Goal: Information Seeking & Learning: Learn about a topic

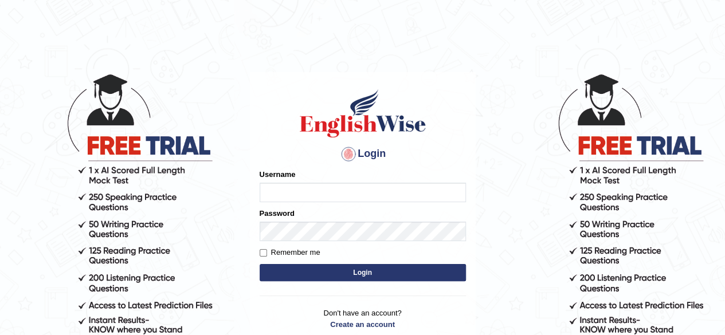
type input "Shamim"
click at [362, 270] on button "Login" at bounding box center [363, 272] width 206 height 17
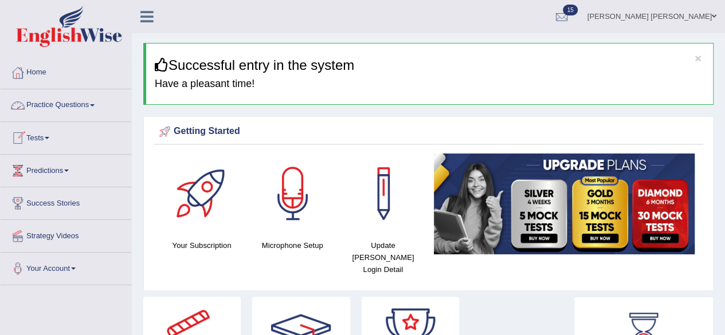
click at [89, 103] on link "Practice Questions" at bounding box center [66, 103] width 131 height 29
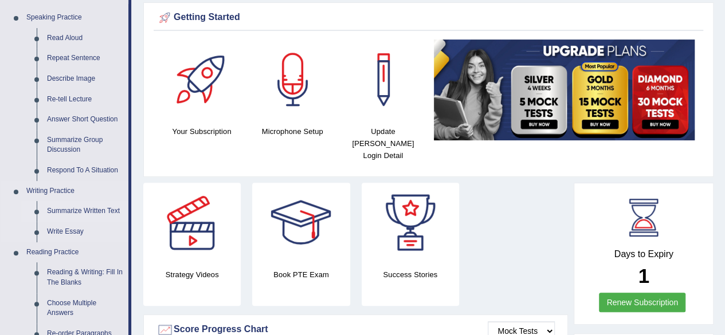
scroll to position [57, 0]
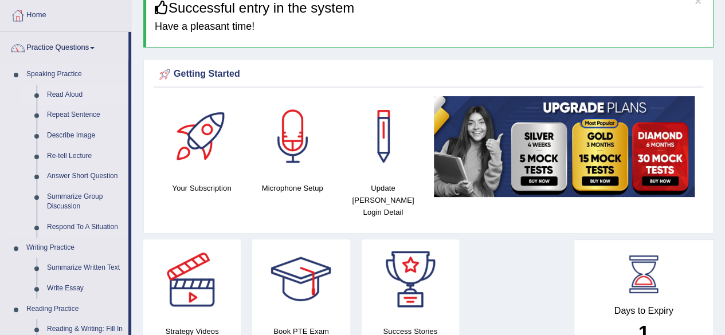
click at [61, 95] on link "Read Aloud" at bounding box center [85, 95] width 87 height 21
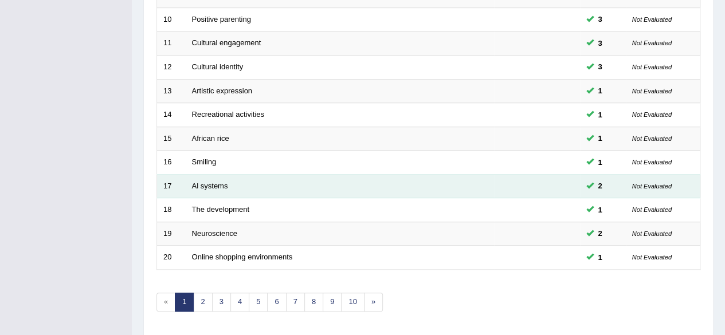
scroll to position [418, 0]
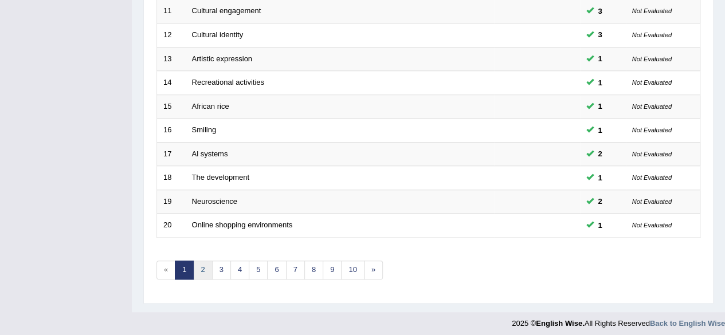
click at [204, 262] on link "2" at bounding box center [202, 270] width 19 height 19
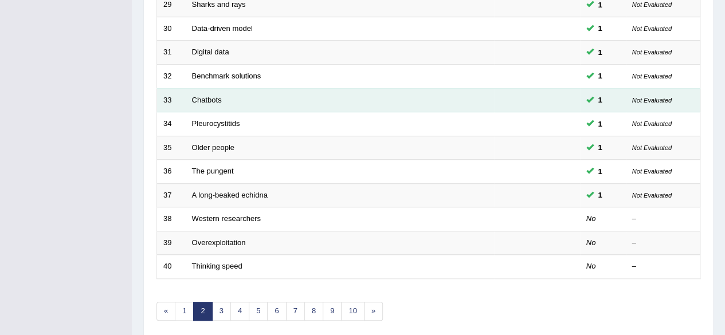
scroll to position [401, 0]
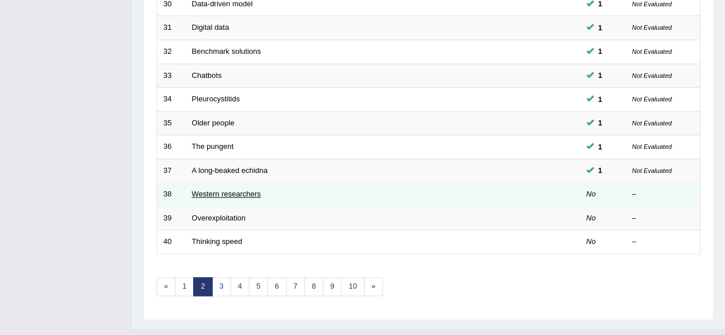
click at [240, 190] on link "Western researchers" at bounding box center [226, 194] width 69 height 9
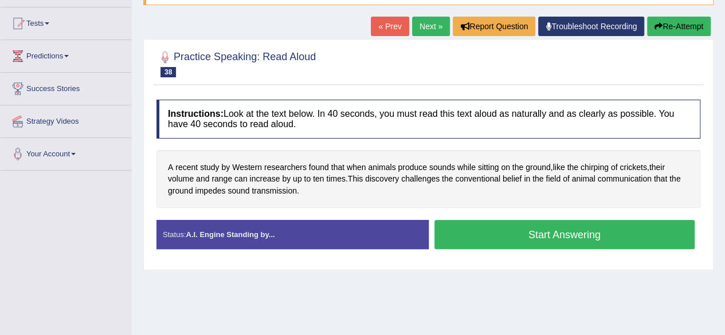
click at [509, 236] on button "Start Answering" at bounding box center [565, 234] width 261 height 29
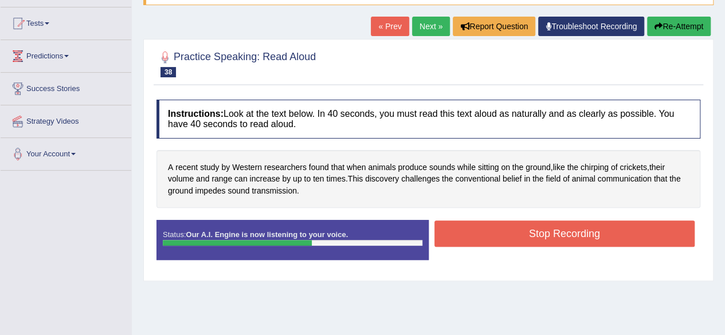
click at [508, 234] on button "Stop Recording" at bounding box center [565, 234] width 261 height 26
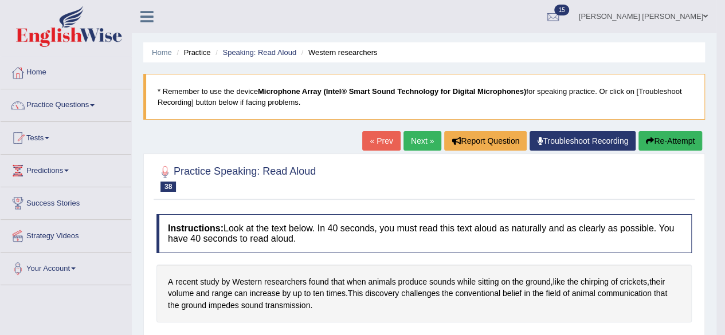
click at [416, 144] on link "Next »" at bounding box center [423, 140] width 38 height 19
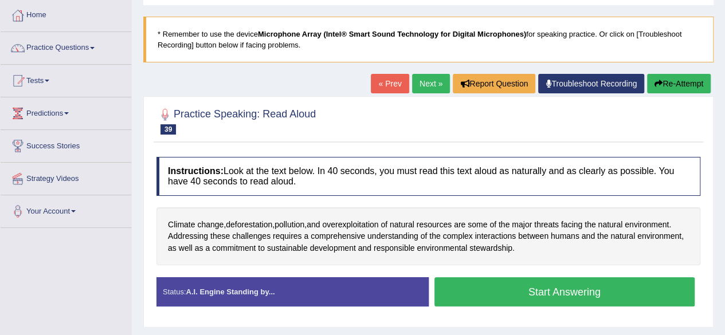
scroll to position [172, 0]
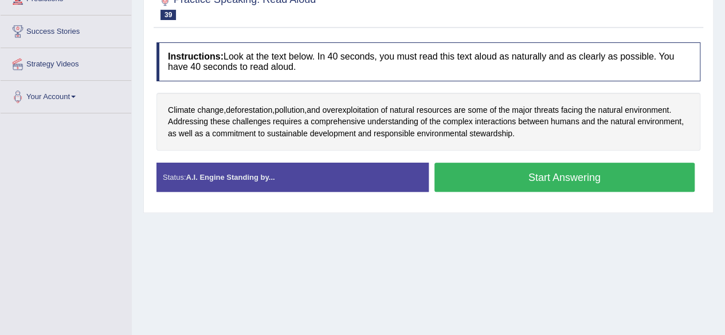
click at [572, 173] on button "Start Answering" at bounding box center [565, 177] width 261 height 29
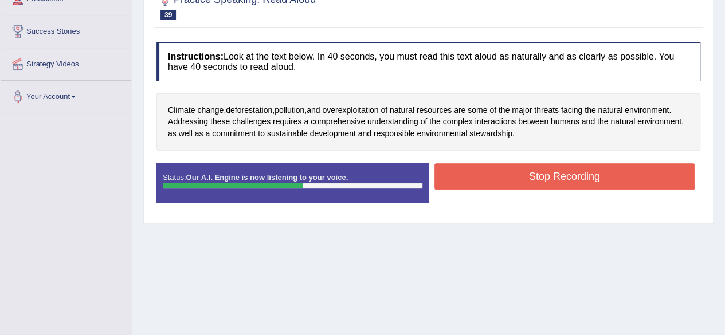
click at [516, 177] on button "Stop Recording" at bounding box center [565, 176] width 261 height 26
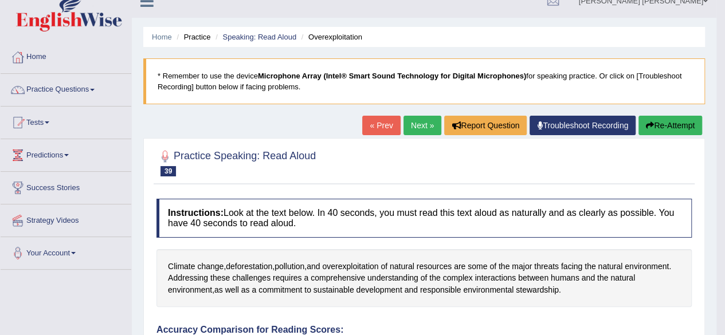
scroll to position [0, 0]
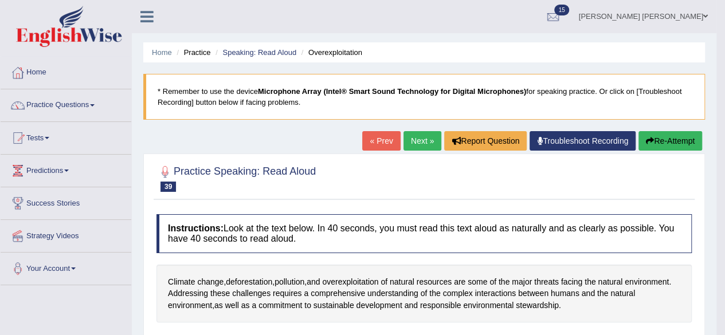
click at [427, 142] on link "Next »" at bounding box center [423, 140] width 38 height 19
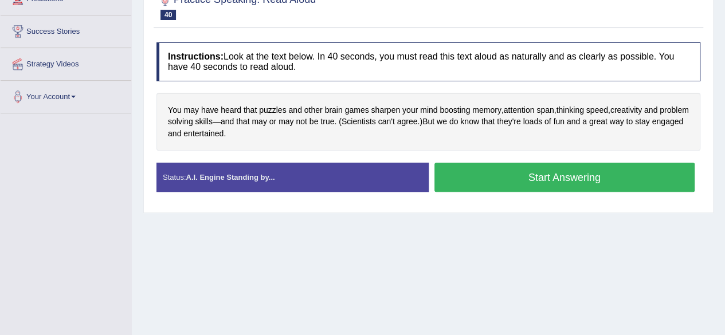
click at [482, 183] on button "Start Answering" at bounding box center [565, 177] width 261 height 29
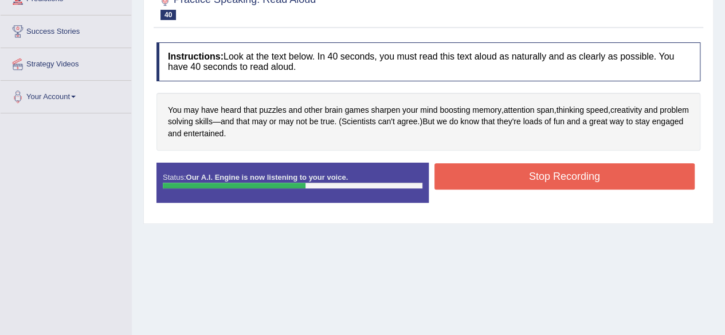
click at [467, 175] on button "Stop Recording" at bounding box center [565, 176] width 261 height 26
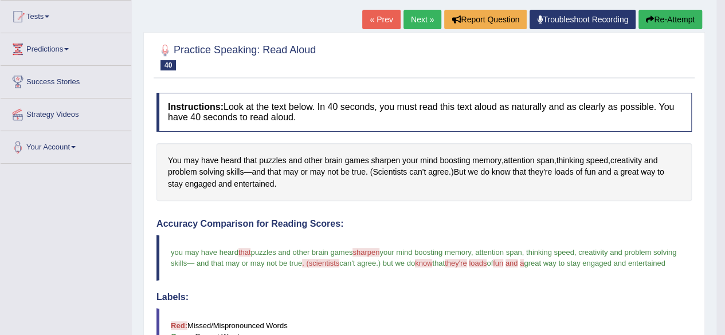
scroll to position [57, 0]
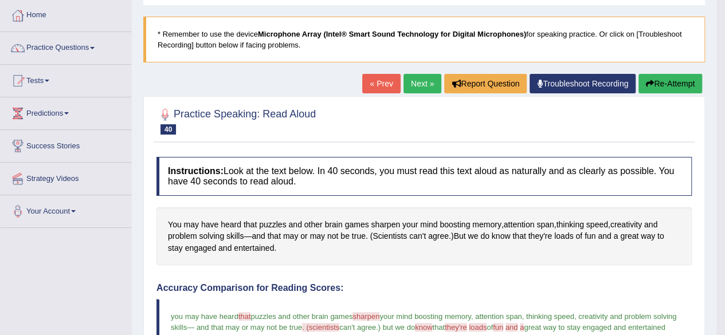
click at [414, 85] on link "Next »" at bounding box center [423, 83] width 38 height 19
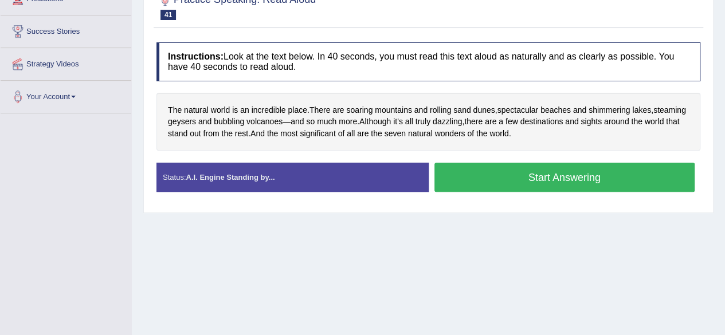
click at [521, 170] on button "Start Answering" at bounding box center [565, 177] width 261 height 29
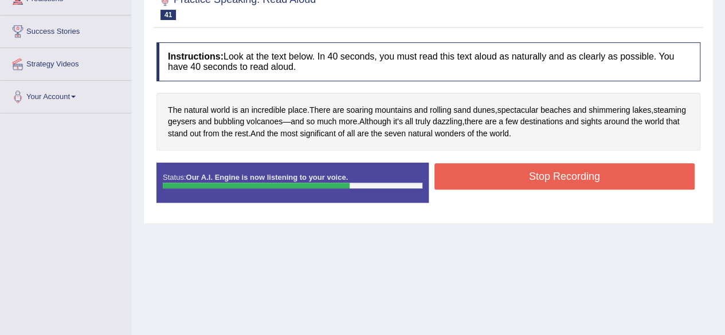
click at [498, 167] on button "Stop Recording" at bounding box center [565, 176] width 261 height 26
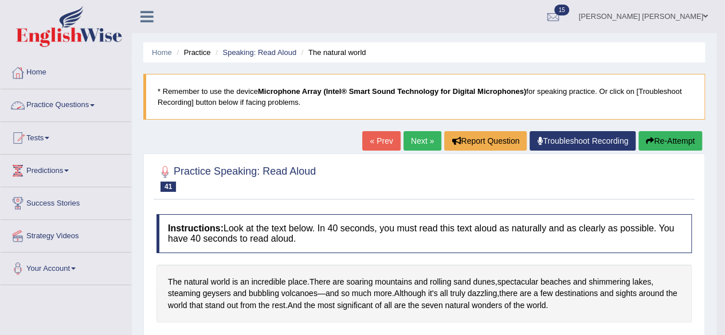
click at [84, 108] on link "Practice Questions" at bounding box center [66, 103] width 131 height 29
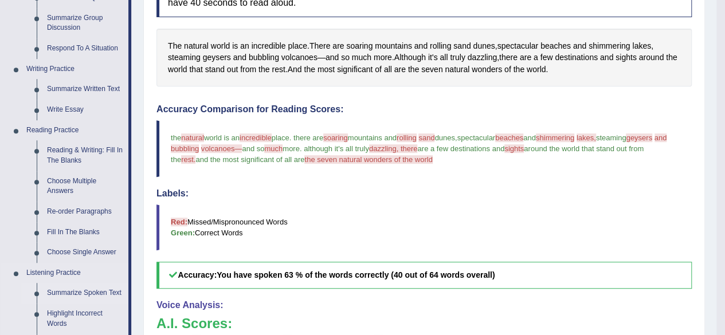
scroll to position [344, 0]
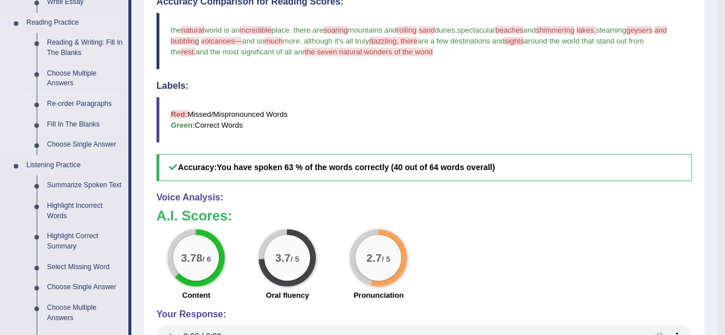
click at [81, 99] on link "Re-order Paragraphs" at bounding box center [85, 104] width 87 height 21
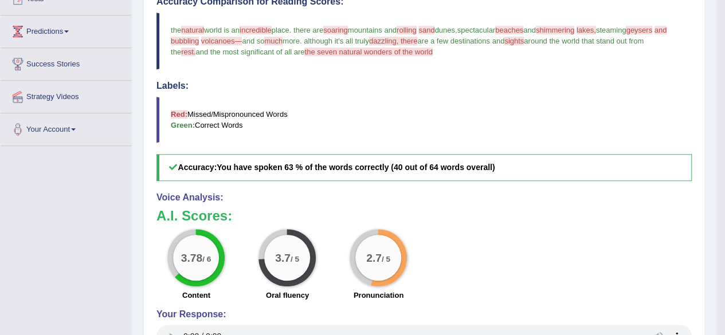
scroll to position [241, 0]
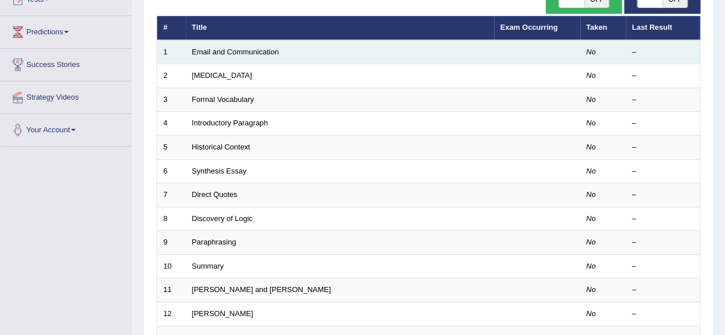
scroll to position [57, 0]
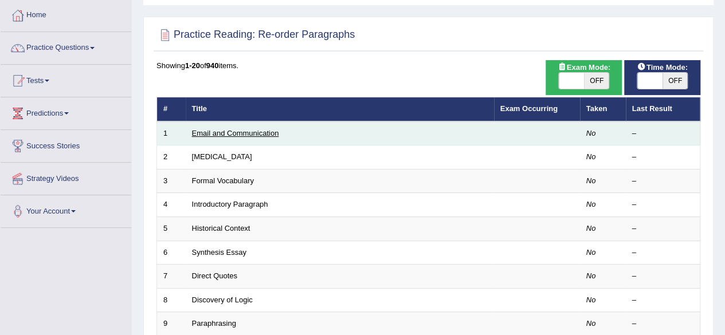
click at [264, 132] on link "Email and Communication" at bounding box center [235, 133] width 87 height 9
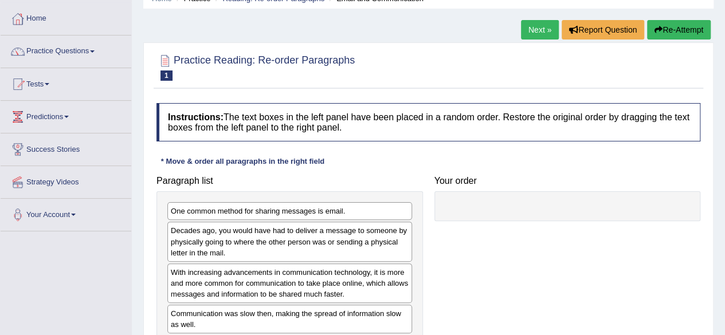
scroll to position [115, 0]
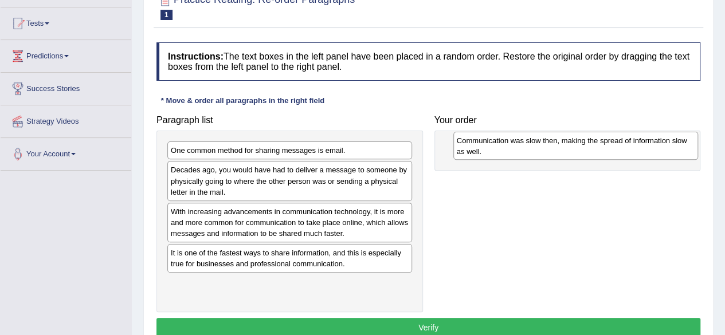
drag, startPoint x: 259, startPoint y: 259, endPoint x: 545, endPoint y: 147, distance: 307.0
click at [545, 147] on div "Communication was slow then, making the spread of information slow as well." at bounding box center [576, 146] width 245 height 29
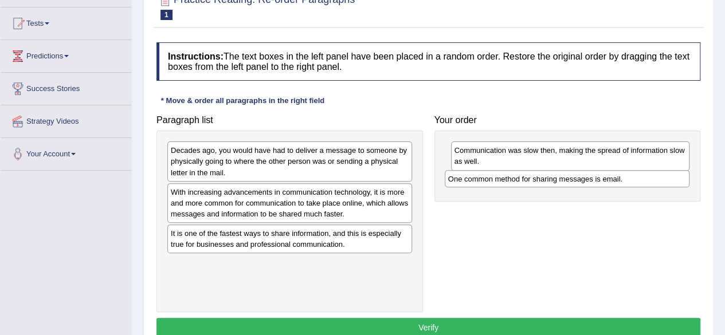
drag, startPoint x: 265, startPoint y: 151, endPoint x: 544, endPoint y: 178, distance: 279.4
click at [544, 178] on div "One common method for sharing messages is email." at bounding box center [567, 178] width 245 height 17
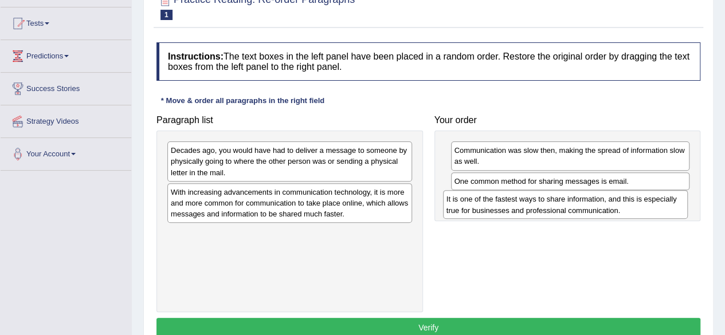
drag, startPoint x: 318, startPoint y: 240, endPoint x: 594, endPoint y: 206, distance: 277.8
click at [594, 206] on div "It is one of the fastest ways to share information, and this is especially true…" at bounding box center [565, 204] width 245 height 29
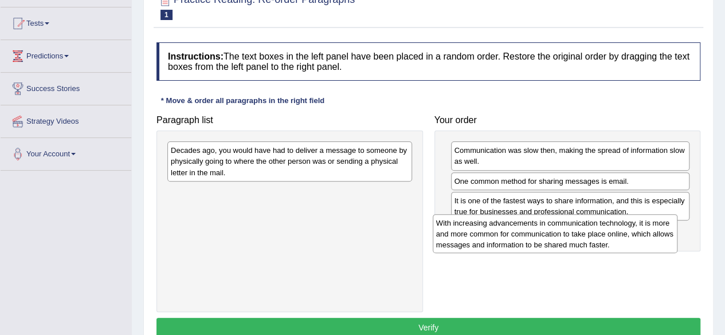
drag, startPoint x: 286, startPoint y: 204, endPoint x: 552, endPoint y: 235, distance: 267.3
click at [552, 235] on div "With increasing advancements in communication technology, it is more and more c…" at bounding box center [555, 234] width 245 height 40
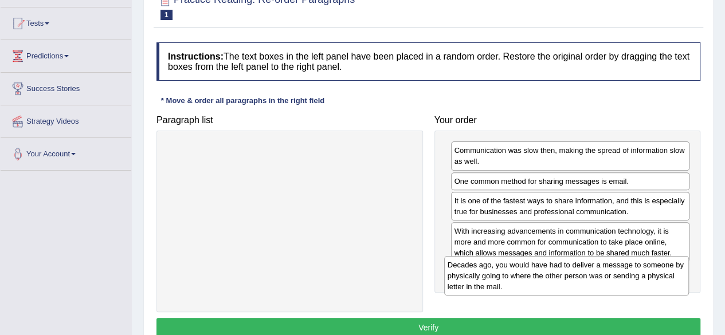
drag, startPoint x: 349, startPoint y: 163, endPoint x: 623, endPoint y: 275, distance: 296.0
click at [623, 275] on div "Decades ago, you would have had to deliver a message to someone by physically g…" at bounding box center [566, 276] width 245 height 40
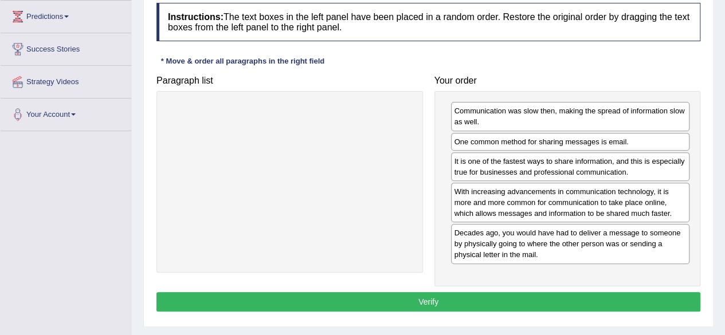
scroll to position [172, 0]
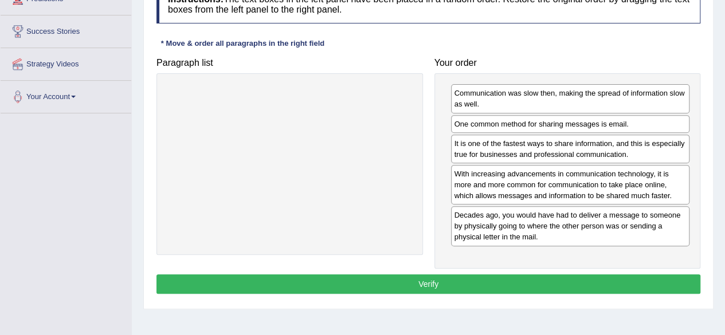
click at [491, 286] on button "Verify" at bounding box center [429, 284] width 544 height 19
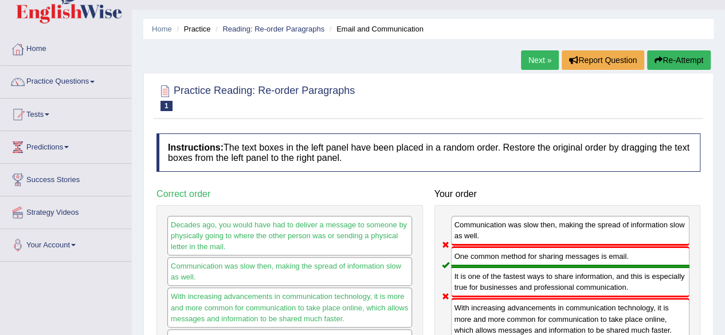
scroll to position [0, 0]
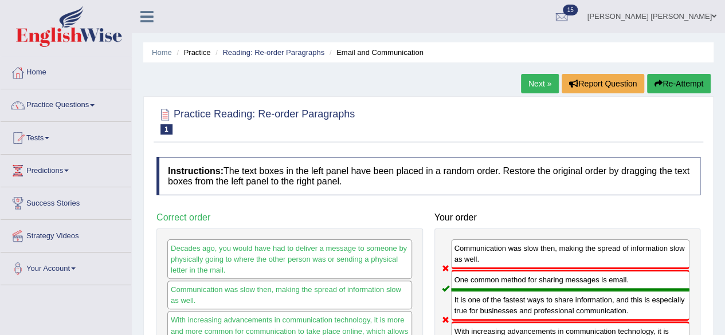
click at [533, 84] on link "Next »" at bounding box center [540, 83] width 38 height 19
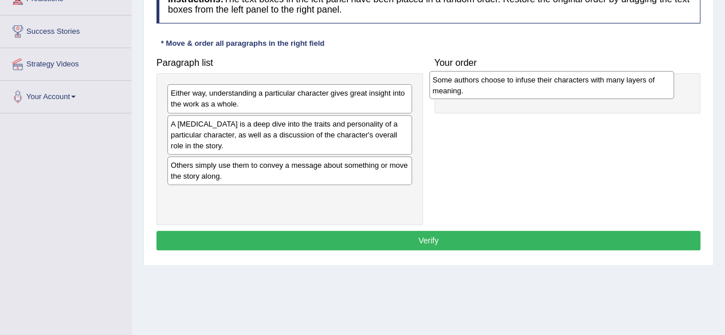
drag, startPoint x: 282, startPoint y: 134, endPoint x: 544, endPoint y: 90, distance: 265.6
click at [544, 90] on div "Some authors choose to infuse their characters with many layers of meaning." at bounding box center [551, 85] width 245 height 29
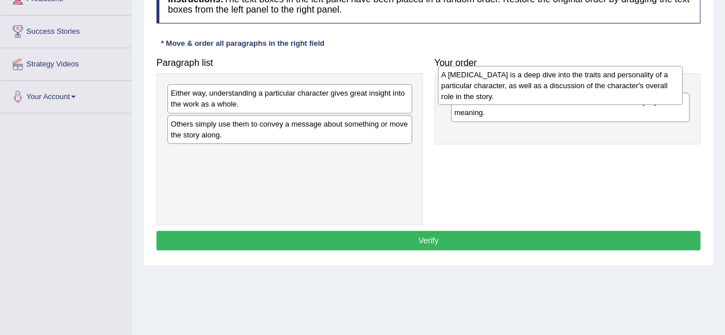
drag, startPoint x: 322, startPoint y: 133, endPoint x: 593, endPoint y: 84, distance: 275.0
click at [593, 84] on div "A character analysis is a deep dive into the traits and personality of a partic…" at bounding box center [560, 86] width 245 height 40
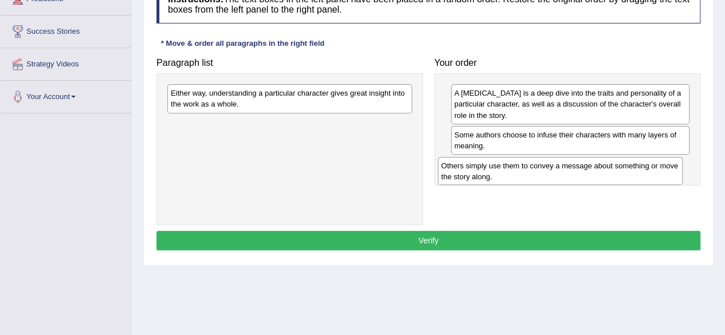
drag, startPoint x: 321, startPoint y: 126, endPoint x: 620, endPoint y: 171, distance: 302.7
click at [620, 171] on div "Others simply use them to convey a message about something or move the story al…" at bounding box center [560, 171] width 245 height 29
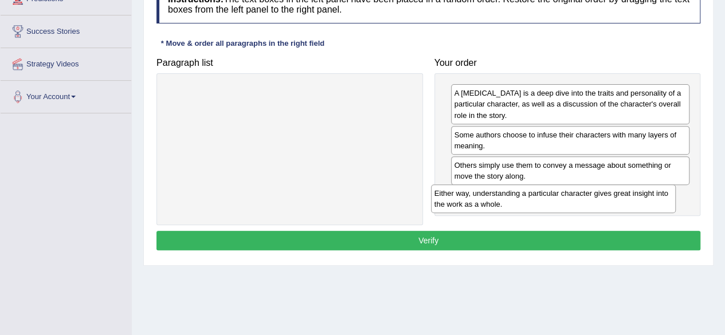
drag, startPoint x: 390, startPoint y: 104, endPoint x: 656, endPoint y: 204, distance: 284.3
click at [656, 204] on div "Either way, understanding a particular character gives great insight into the w…" at bounding box center [553, 199] width 245 height 29
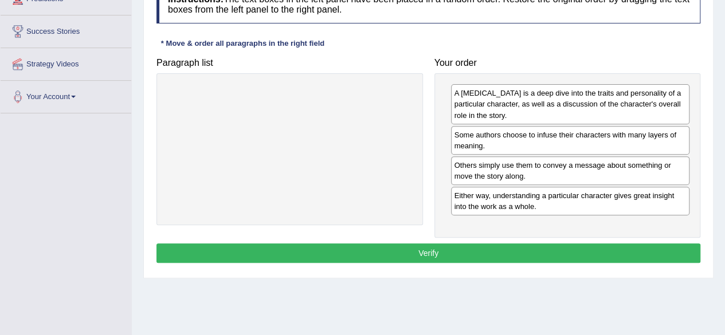
click at [603, 253] on button "Verify" at bounding box center [429, 253] width 544 height 19
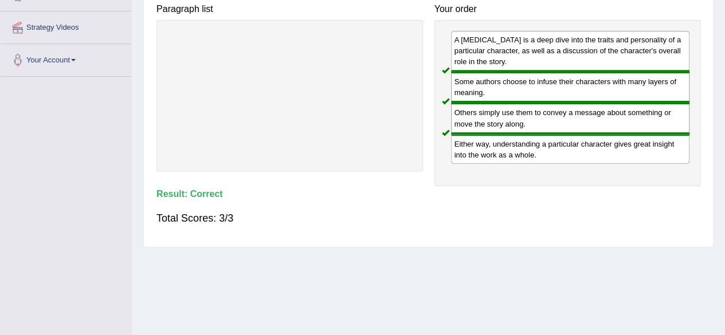
scroll to position [37, 0]
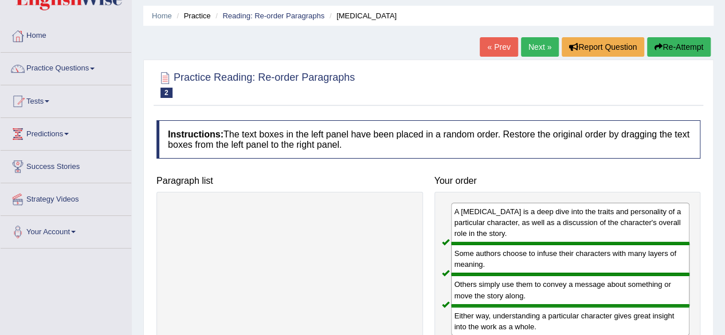
click at [526, 41] on link "Next »" at bounding box center [540, 46] width 38 height 19
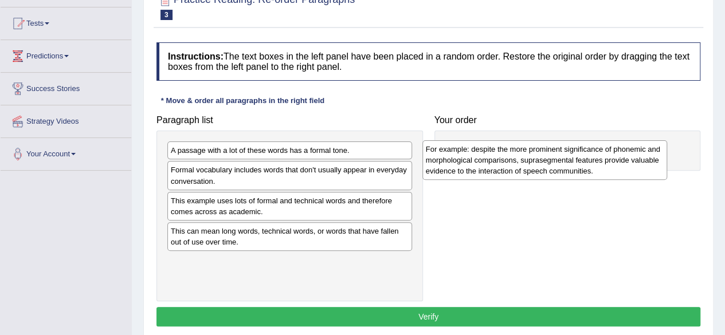
drag, startPoint x: 219, startPoint y: 204, endPoint x: 478, endPoint y: 147, distance: 265.2
click at [478, 147] on div "For example: despite the more prominent significance of phonemic and morphologi…" at bounding box center [545, 160] width 245 height 40
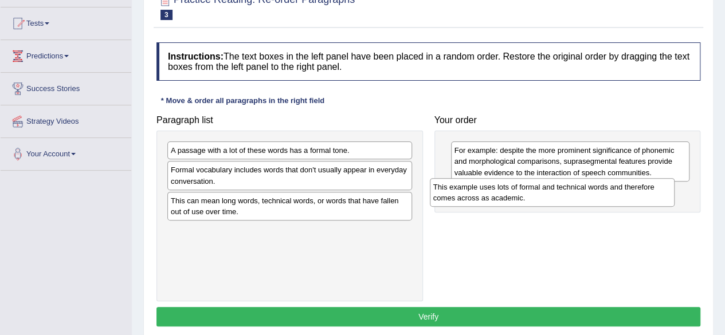
drag, startPoint x: 272, startPoint y: 207, endPoint x: 534, endPoint y: 194, distance: 262.9
click at [534, 194] on div "This example uses lots of formal and technical words and therefore comes across…" at bounding box center [552, 192] width 245 height 29
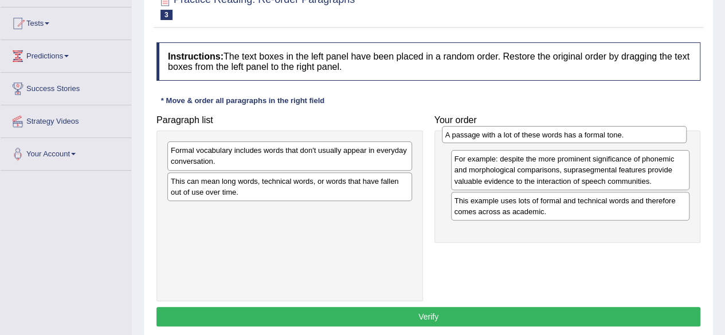
drag, startPoint x: 311, startPoint y: 151, endPoint x: 591, endPoint y: 134, distance: 280.3
click at [591, 134] on div "A passage with a lot of these words has a formal tone." at bounding box center [564, 134] width 245 height 17
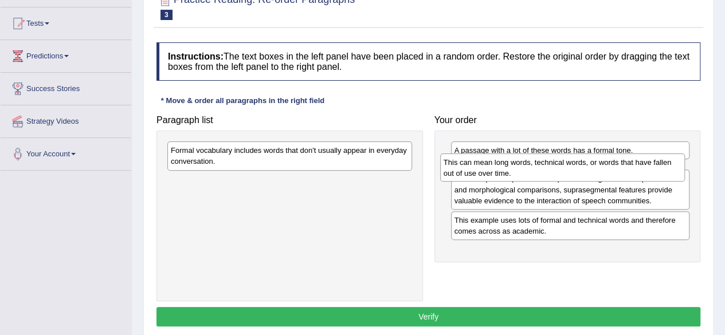
drag, startPoint x: 367, startPoint y: 181, endPoint x: 640, endPoint y: 162, distance: 273.5
click at [640, 162] on div "This can mean long words, technical words, or words that have fallen out of use…" at bounding box center [562, 168] width 245 height 29
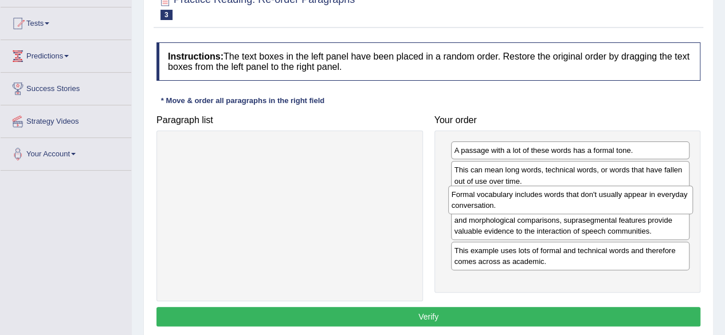
drag, startPoint x: 397, startPoint y: 153, endPoint x: 678, endPoint y: 197, distance: 284.4
click at [678, 197] on div "Formal vocabulary includes words that don't usually appear in everyday conversa…" at bounding box center [570, 200] width 245 height 29
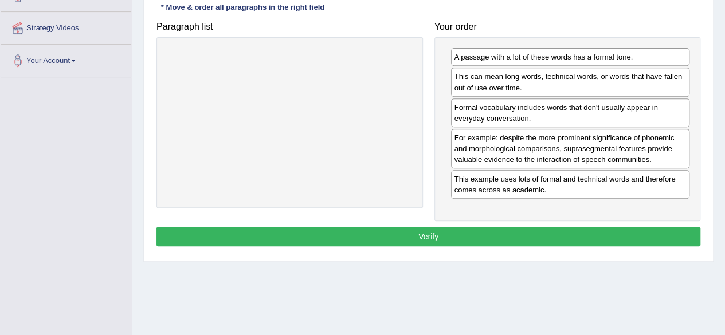
scroll to position [209, 0]
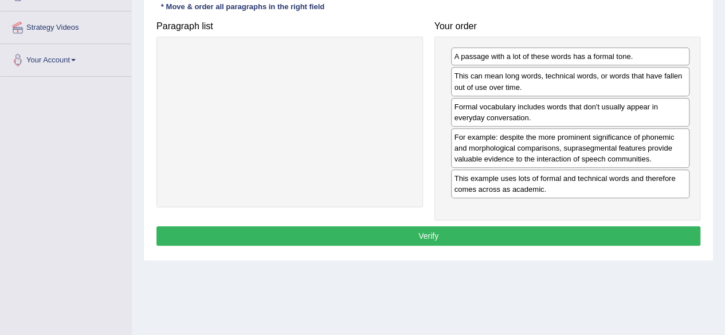
click at [531, 232] on button "Verify" at bounding box center [429, 235] width 544 height 19
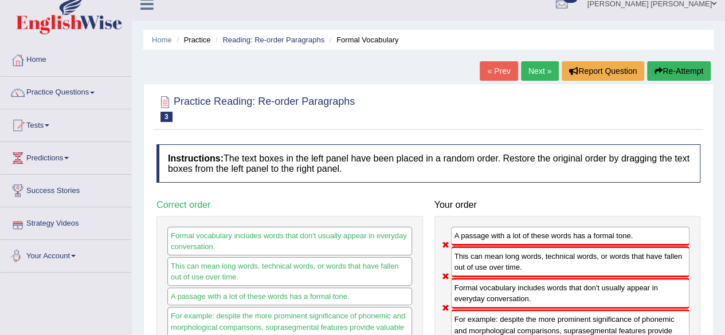
scroll to position [0, 0]
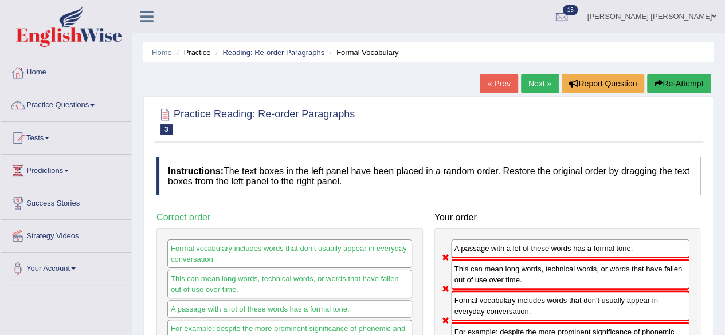
click at [541, 79] on link "Next »" at bounding box center [540, 83] width 38 height 19
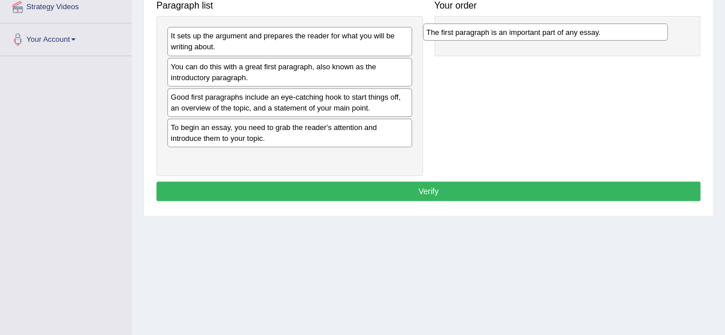
drag, startPoint x: 226, startPoint y: 128, endPoint x: 483, endPoint y: 34, distance: 273.2
click at [483, 34] on div "The first paragraph is an important part of any essay." at bounding box center [545, 32] width 245 height 17
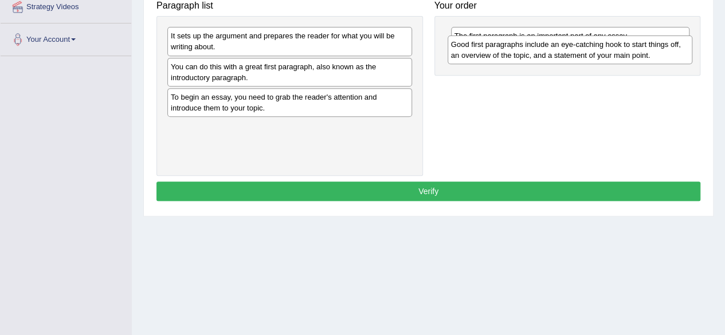
drag, startPoint x: 311, startPoint y: 99, endPoint x: 591, endPoint y: 48, distance: 284.4
click at [592, 48] on div "Good first paragraphs include an eye-catching hook to start things off, an over…" at bounding box center [570, 50] width 245 height 29
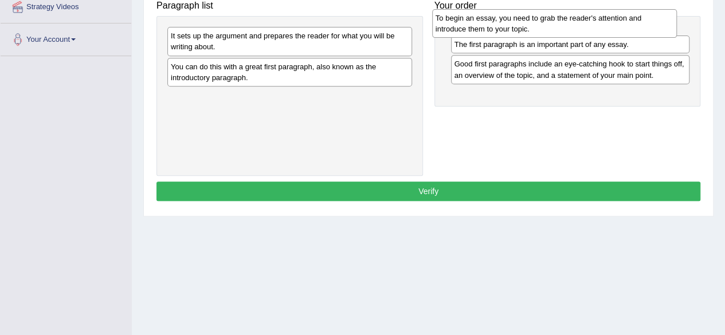
drag, startPoint x: 307, startPoint y: 104, endPoint x: 572, endPoint y: 26, distance: 276.1
click at [572, 26] on div "To begin an essay, you need to grab the reader's attention and introduce them t…" at bounding box center [554, 23] width 245 height 29
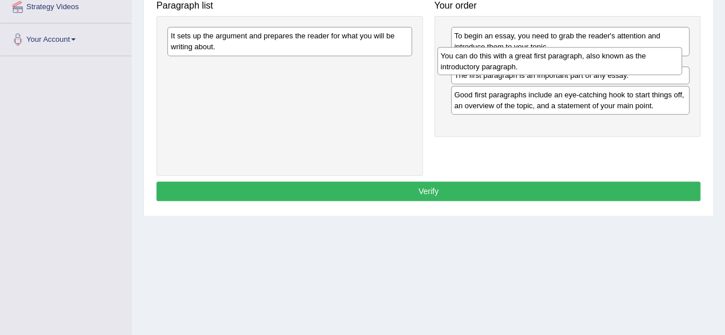
drag, startPoint x: 261, startPoint y: 78, endPoint x: 527, endPoint y: 62, distance: 266.5
click at [527, 62] on div "You can do this with a great first paragraph, also known as the introductory pa…" at bounding box center [559, 61] width 245 height 29
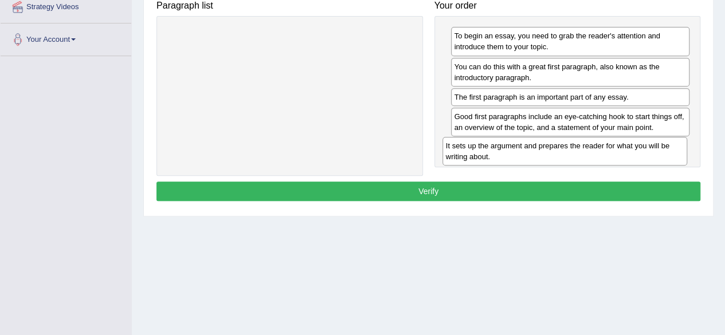
drag, startPoint x: 337, startPoint y: 46, endPoint x: 619, endPoint y: 155, distance: 302.4
click at [619, 155] on div "It sets up the argument and prepares the reader for what you will be writing ab…" at bounding box center [565, 151] width 245 height 29
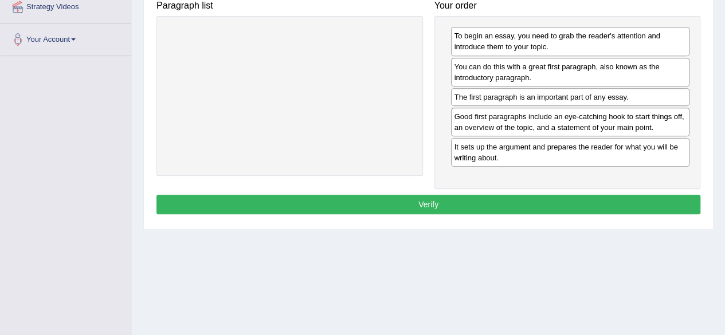
click at [540, 206] on button "Verify" at bounding box center [429, 204] width 544 height 19
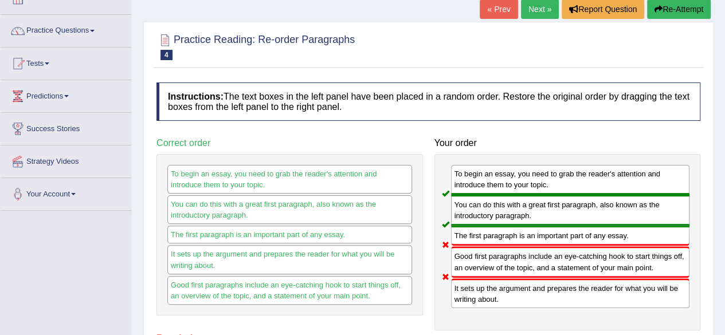
scroll to position [57, 0]
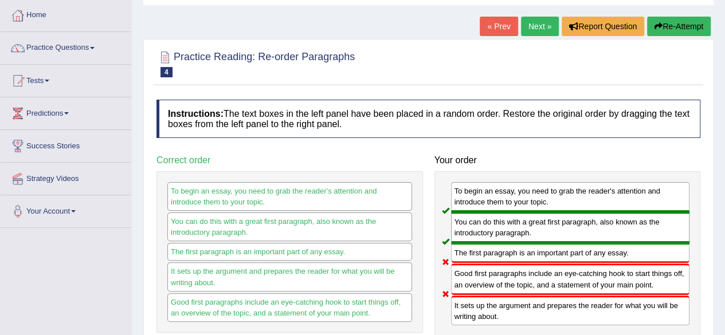
click at [545, 22] on link "Next »" at bounding box center [540, 26] width 38 height 19
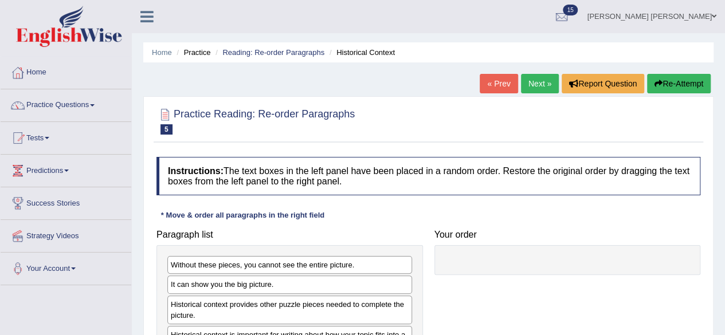
scroll to position [172, 0]
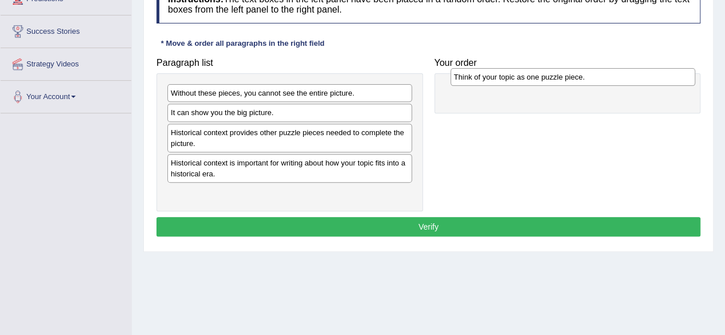
drag, startPoint x: 217, startPoint y: 191, endPoint x: 501, endPoint y: 76, distance: 305.6
click at [501, 76] on div "Think of your topic as one puzzle piece." at bounding box center [573, 76] width 245 height 17
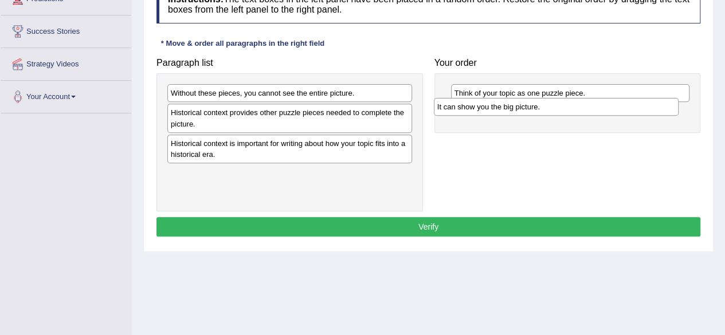
drag, startPoint x: 307, startPoint y: 112, endPoint x: 578, endPoint y: 106, distance: 270.7
click at [578, 106] on div "It can show you the big picture." at bounding box center [556, 106] width 245 height 17
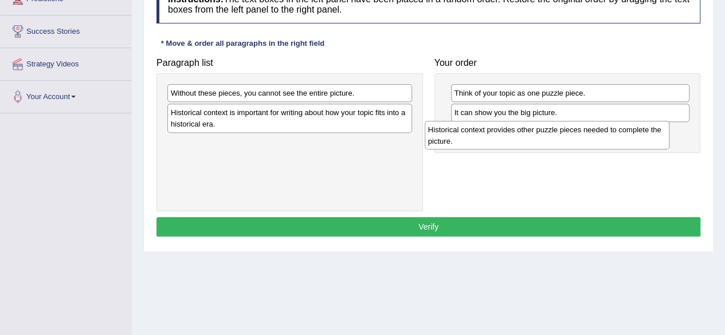
drag, startPoint x: 318, startPoint y: 121, endPoint x: 576, endPoint y: 139, distance: 258.0
click at [576, 139] on div "Historical context provides other puzzle pieces needed to complete the picture." at bounding box center [547, 135] width 245 height 29
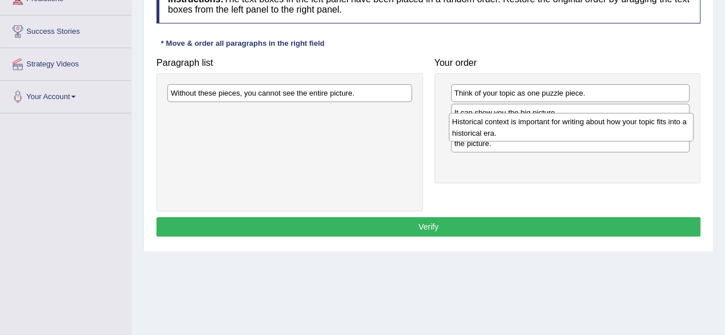
drag, startPoint x: 304, startPoint y: 128, endPoint x: 585, endPoint y: 138, distance: 281.1
click at [585, 138] on div "Historical context is important for writing about how your topic fits into a hi…" at bounding box center [571, 127] width 245 height 29
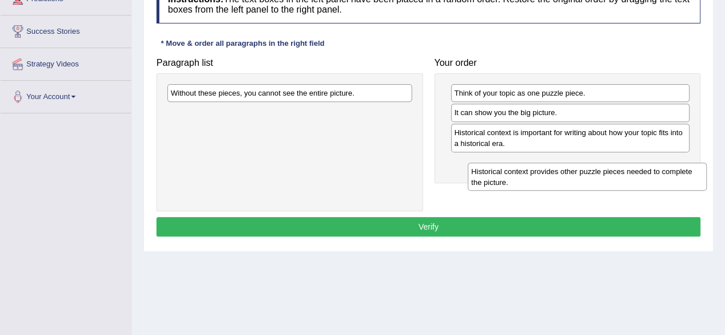
drag, startPoint x: 548, startPoint y: 143, endPoint x: 565, endPoint y: 183, distance: 43.7
click at [565, 183] on div "Historical context provides other puzzle pieces needed to complete the picture." at bounding box center [587, 177] width 239 height 29
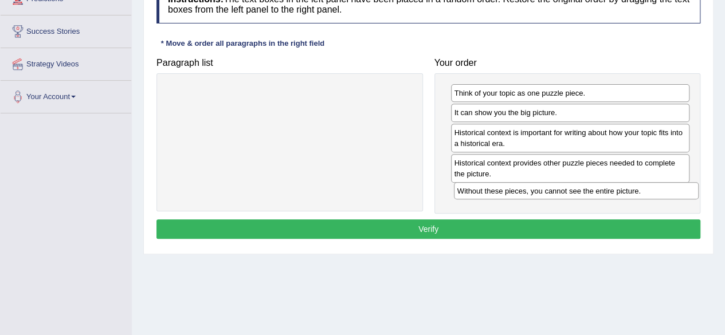
drag, startPoint x: 330, startPoint y: 92, endPoint x: 617, endPoint y: 190, distance: 303.0
click at [617, 190] on div "Without these pieces, you cannot see the entire picture." at bounding box center [576, 190] width 245 height 17
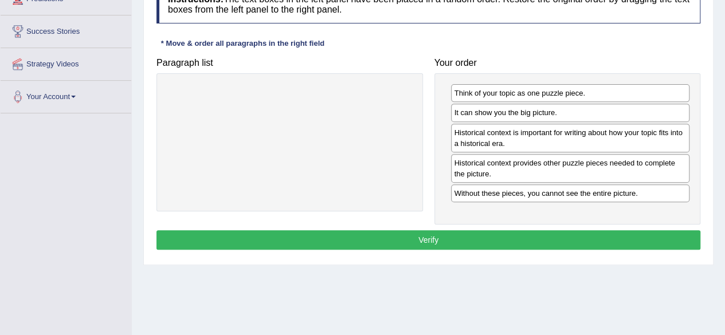
click at [538, 234] on button "Verify" at bounding box center [429, 239] width 544 height 19
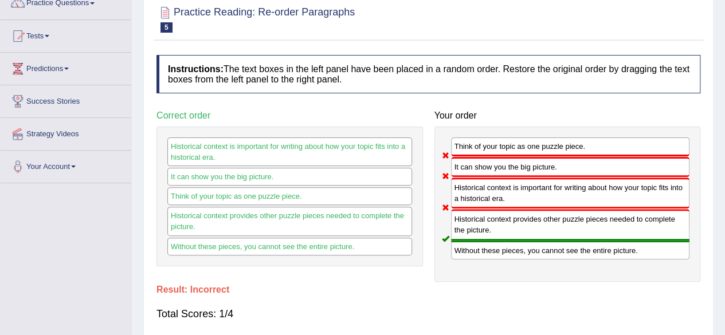
scroll to position [57, 0]
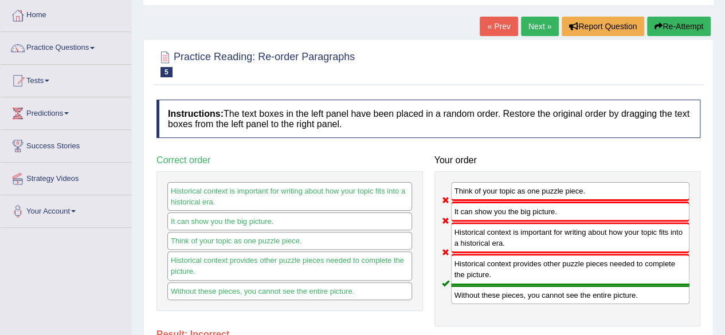
click at [531, 25] on link "Next »" at bounding box center [540, 26] width 38 height 19
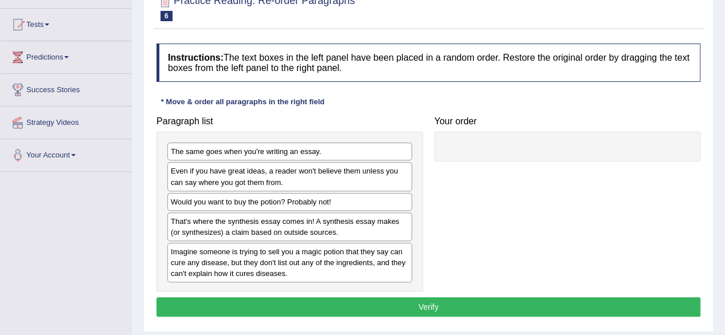
scroll to position [115, 0]
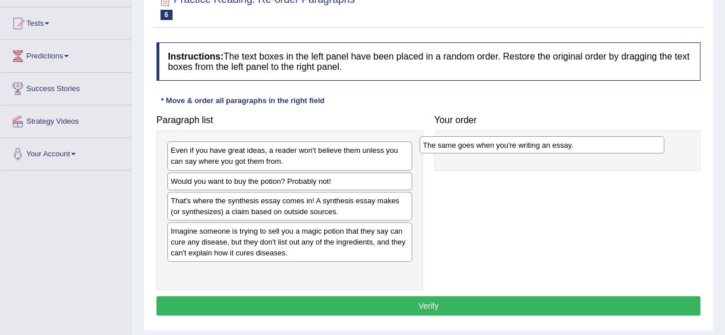
drag, startPoint x: 204, startPoint y: 154, endPoint x: 466, endPoint y: 147, distance: 261.5
click at [466, 147] on div "The same goes when you're writing an essay." at bounding box center [542, 144] width 245 height 17
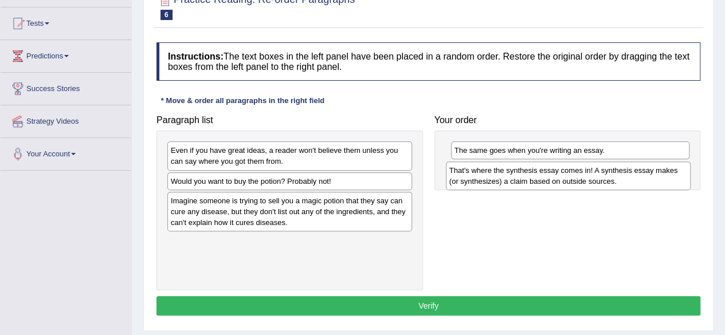
drag, startPoint x: 276, startPoint y: 203, endPoint x: 555, endPoint y: 174, distance: 280.2
click at [555, 174] on div "That's where the synthesis essay comes in! A synthesis essay makes (or synthesi…" at bounding box center [568, 176] width 245 height 29
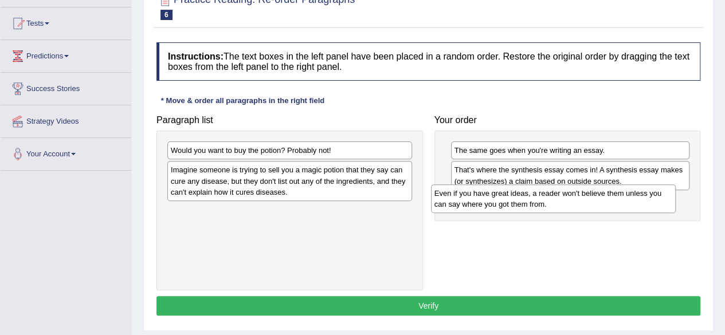
drag, startPoint x: 334, startPoint y: 159, endPoint x: 598, endPoint y: 202, distance: 267.8
click at [598, 202] on div "Even if you have great ideas, a reader won't believe them unless you can say wh…" at bounding box center [553, 199] width 245 height 29
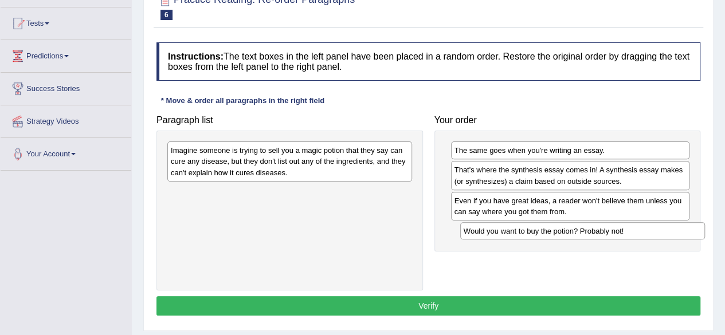
drag, startPoint x: 305, startPoint y: 146, endPoint x: 595, endPoint y: 224, distance: 300.4
click at [597, 226] on div "Would you want to buy the potion? Probably not!" at bounding box center [582, 230] width 245 height 17
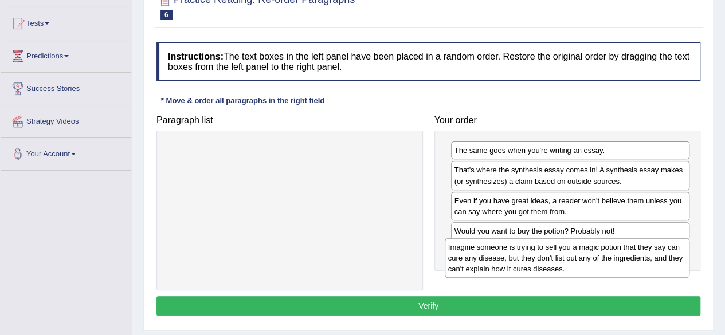
drag, startPoint x: 370, startPoint y: 167, endPoint x: 648, endPoint y: 259, distance: 293.0
click at [649, 261] on div "Imagine someone is trying to sell you a magic potion that they say can cure any…" at bounding box center [567, 259] width 245 height 40
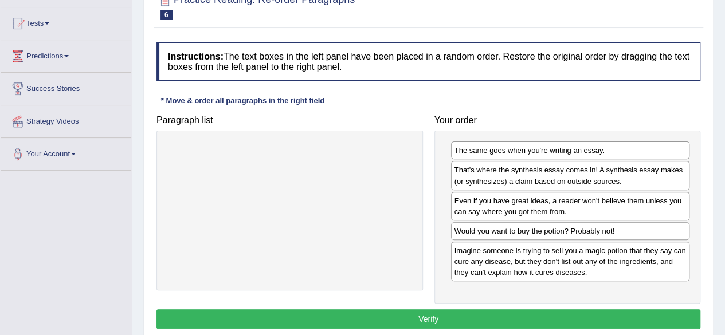
click at [584, 310] on button "Verify" at bounding box center [429, 319] width 544 height 19
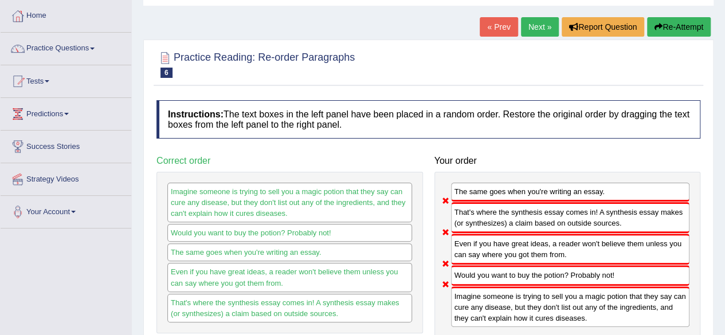
scroll to position [0, 0]
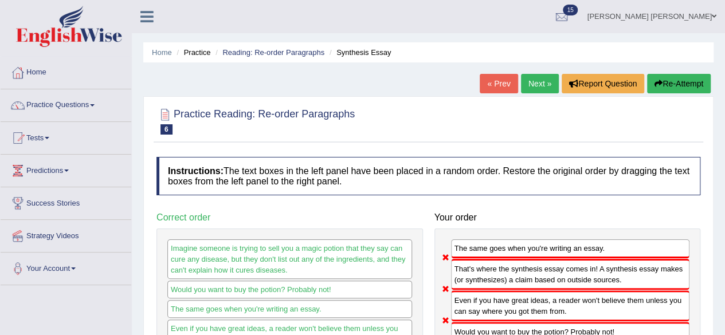
click at [542, 81] on link "Next »" at bounding box center [540, 83] width 38 height 19
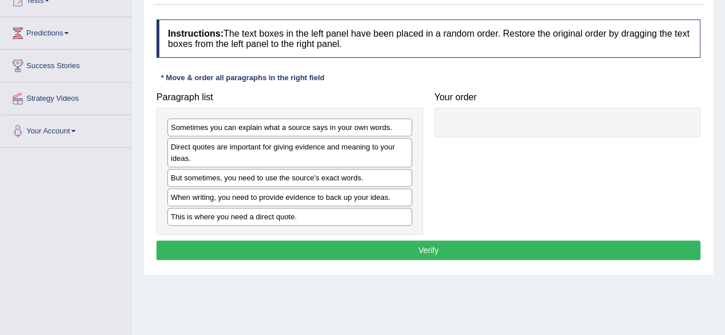
scroll to position [115, 0]
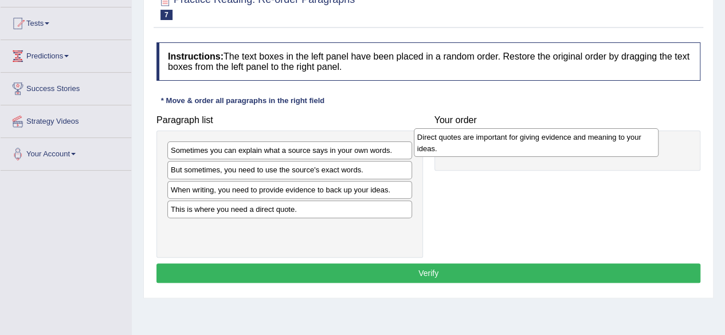
drag, startPoint x: 297, startPoint y: 185, endPoint x: 544, endPoint y: 153, distance: 248.6
click at [544, 153] on div "Direct quotes are important for giving evidence and meaning to your ideas." at bounding box center [536, 142] width 245 height 29
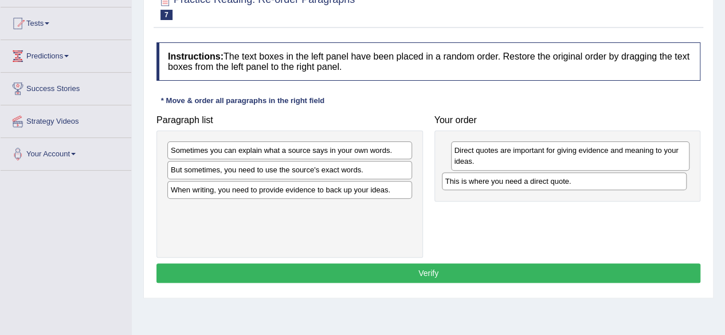
drag, startPoint x: 330, startPoint y: 208, endPoint x: 605, endPoint y: 182, distance: 275.9
click at [605, 182] on div "This is where you need a direct quote." at bounding box center [564, 181] width 245 height 17
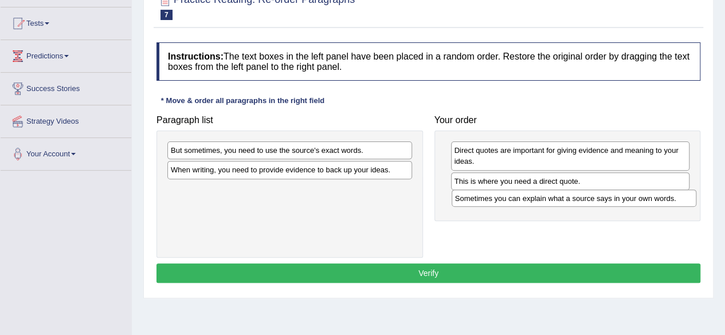
drag, startPoint x: 344, startPoint y: 151, endPoint x: 603, endPoint y: 191, distance: 261.8
click at [629, 198] on div "Sometimes you can explain what a source says in your own words." at bounding box center [574, 198] width 245 height 17
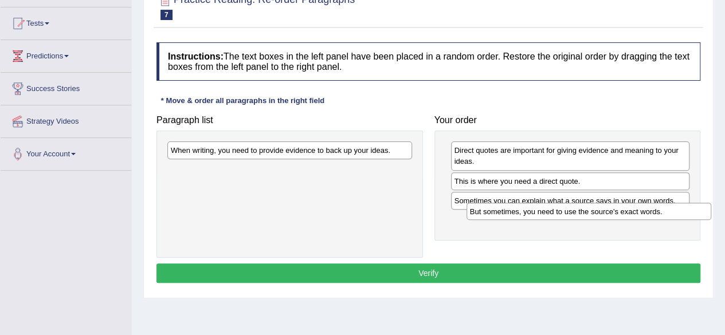
drag, startPoint x: 341, startPoint y: 147, endPoint x: 627, endPoint y: 204, distance: 291.7
click at [627, 204] on div "But sometimes, you need to use the source's exact words." at bounding box center [589, 211] width 245 height 17
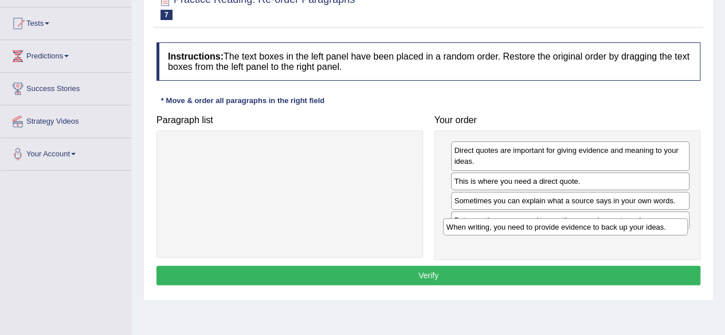
drag, startPoint x: 377, startPoint y: 150, endPoint x: 654, endPoint y: 226, distance: 287.9
click at [652, 226] on div "When writing, you need to provide evidence to back up your ideas." at bounding box center [565, 226] width 245 height 17
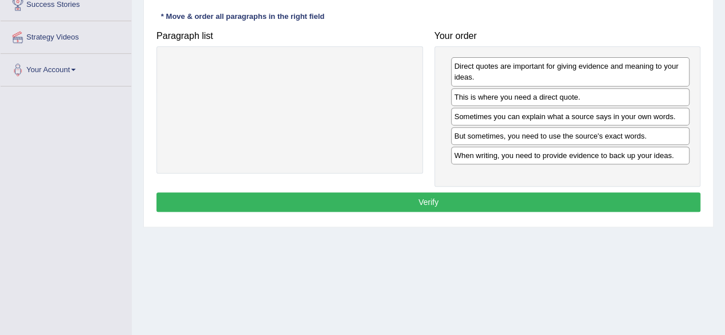
scroll to position [229, 0]
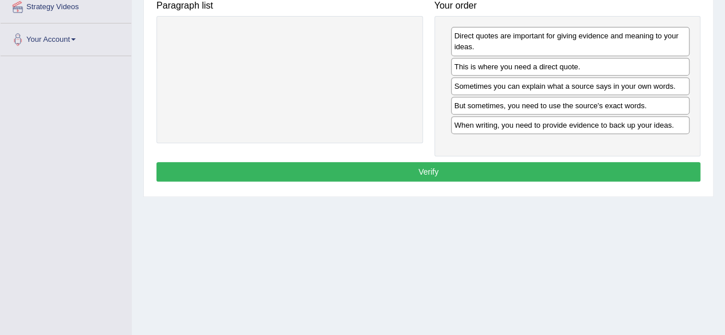
click at [476, 165] on button "Verify" at bounding box center [429, 171] width 544 height 19
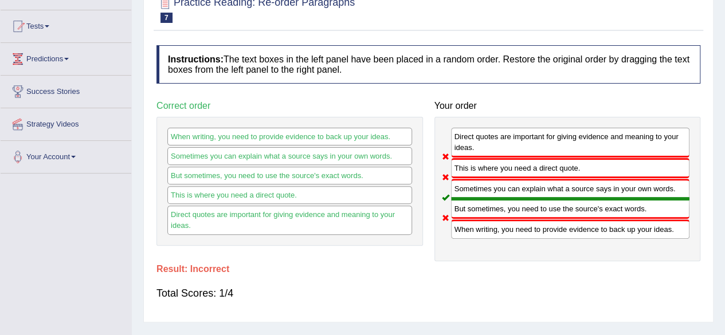
scroll to position [37, 0]
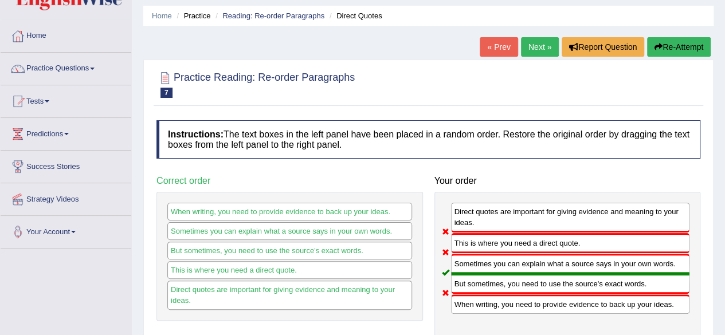
click at [539, 49] on link "Next »" at bounding box center [540, 46] width 38 height 19
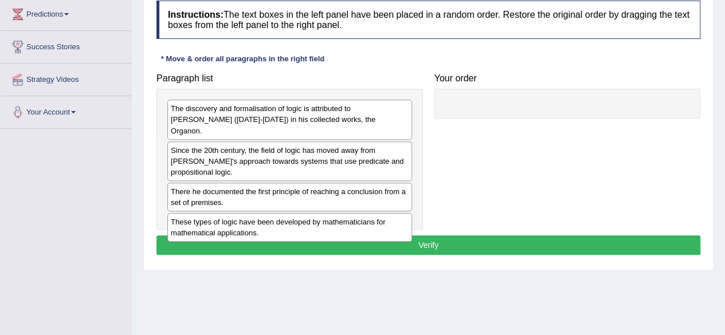
scroll to position [229, 0]
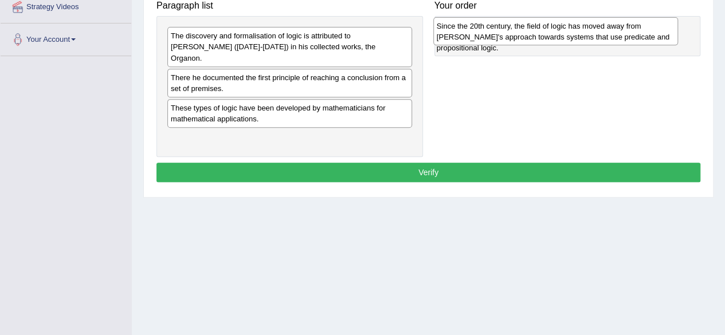
drag, startPoint x: 247, startPoint y: 76, endPoint x: 513, endPoint y: 36, distance: 269.0
click at [513, 36] on div "Since the 20th century, the field of logic has moved away from Aristotle's appr…" at bounding box center [555, 31] width 245 height 29
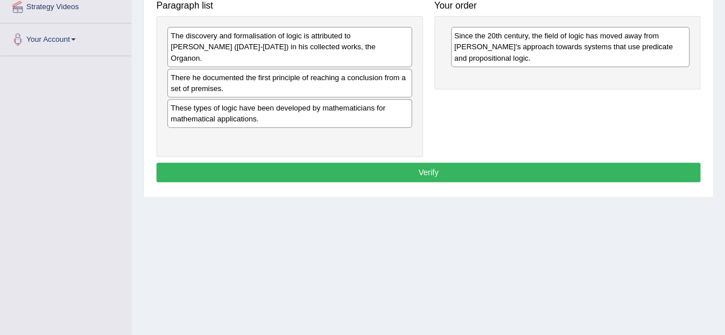
scroll to position [57, 0]
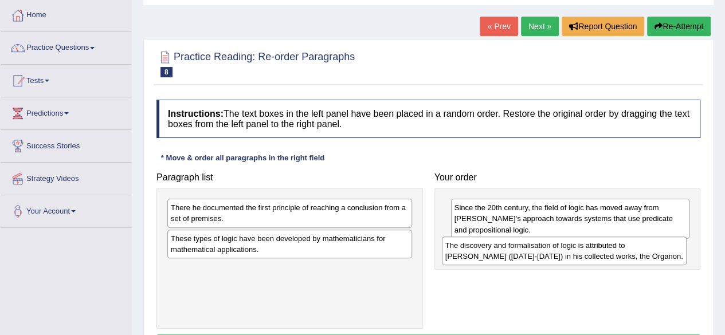
drag, startPoint x: 258, startPoint y: 215, endPoint x: 533, endPoint y: 253, distance: 277.2
click at [533, 253] on div "The discovery and formalisation of logic is attributed to Aristotle (384-322 BC…" at bounding box center [564, 251] width 245 height 29
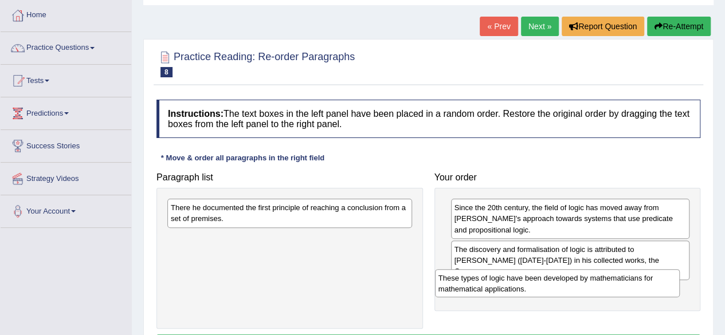
drag, startPoint x: 279, startPoint y: 237, endPoint x: 546, endPoint y: 268, distance: 269.0
click at [547, 275] on div "These types of logic have been developed by mathematicians for mathematical app…" at bounding box center [557, 283] width 245 height 29
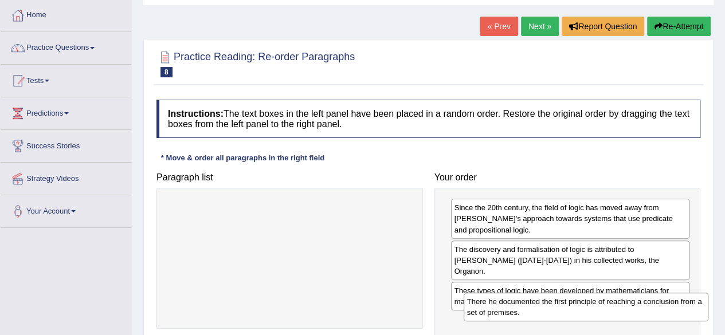
drag, startPoint x: 358, startPoint y: 210, endPoint x: 653, endPoint y: 302, distance: 309.2
click at [654, 303] on div "There he documented the first principle of reaching a conclusion from a set of …" at bounding box center [586, 307] width 245 height 29
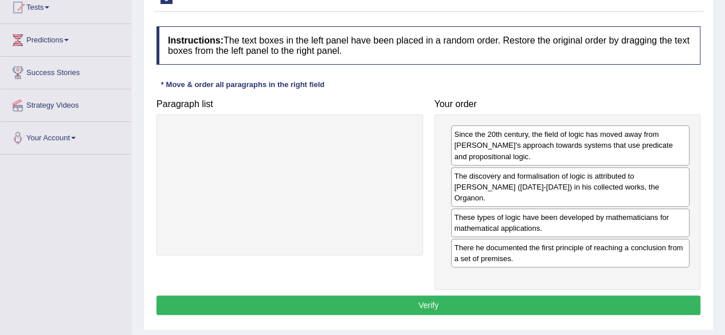
scroll to position [172, 0]
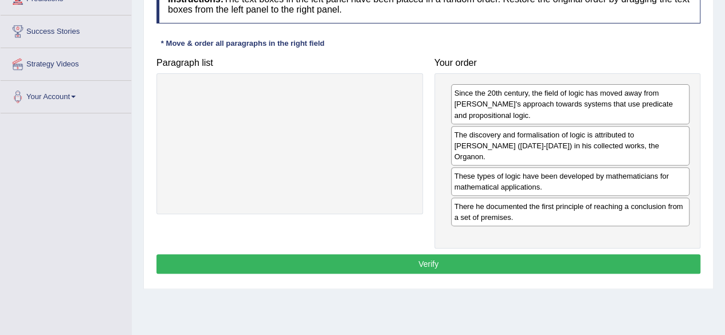
click at [507, 255] on button "Verify" at bounding box center [429, 264] width 544 height 19
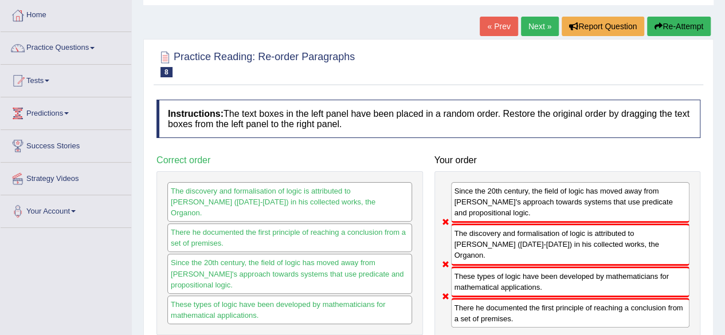
scroll to position [0, 0]
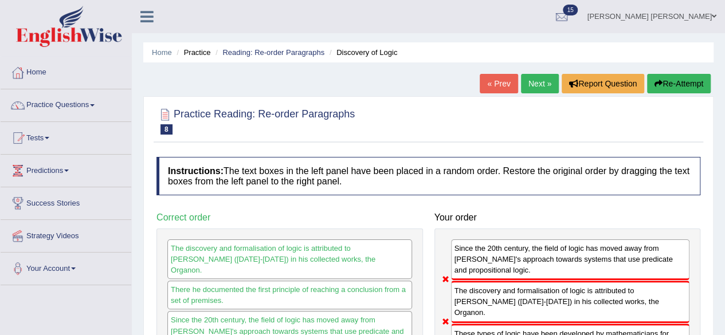
click at [533, 79] on link "Next »" at bounding box center [540, 83] width 38 height 19
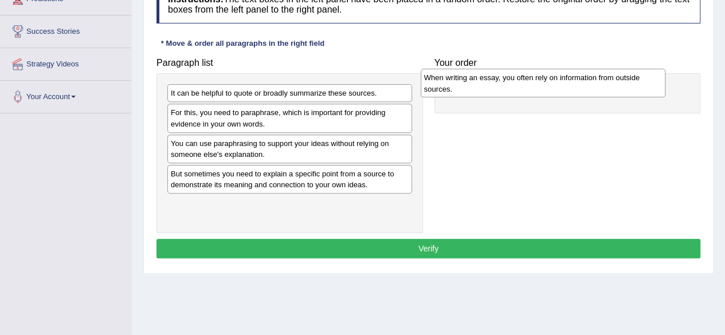
drag, startPoint x: 249, startPoint y: 122, endPoint x: 502, endPoint y: 88, distance: 255.7
click at [502, 88] on div "When writing an essay, you often rely on information from outside sources." at bounding box center [543, 83] width 245 height 29
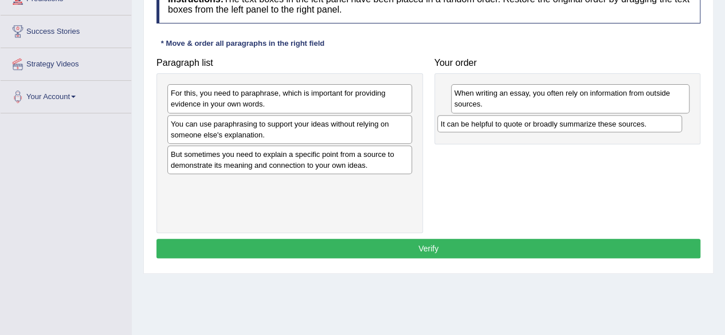
drag, startPoint x: 361, startPoint y: 97, endPoint x: 632, endPoint y: 128, distance: 273.5
click at [632, 128] on div "It can be helpful to quote or broadly summarize these sources." at bounding box center [559, 123] width 245 height 17
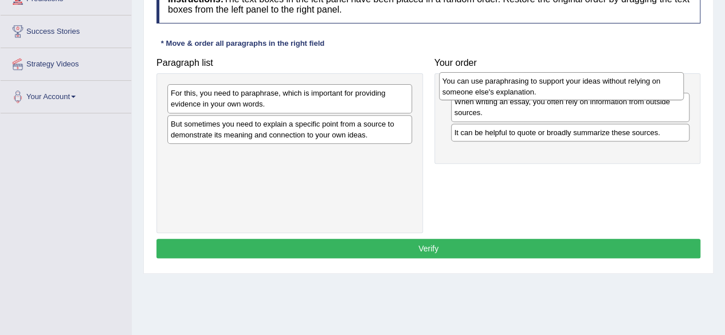
drag, startPoint x: 241, startPoint y: 131, endPoint x: 513, endPoint y: 89, distance: 275.1
click at [513, 89] on div "You can use paraphrasing to support your ideas without relying on someone else'…" at bounding box center [561, 86] width 245 height 29
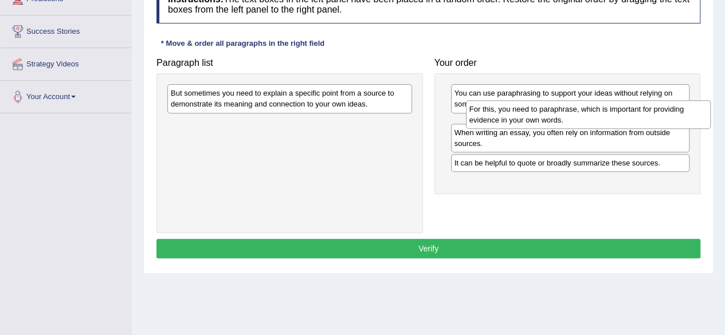
drag, startPoint x: 286, startPoint y: 106, endPoint x: 573, endPoint y: 122, distance: 287.7
click at [573, 122] on div "For this, you need to paraphrase, which is important for providing evidence in …" at bounding box center [588, 114] width 245 height 29
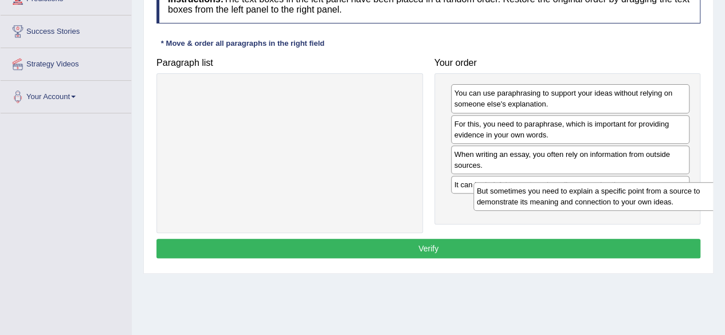
drag, startPoint x: 304, startPoint y: 104, endPoint x: 597, endPoint y: 198, distance: 308.2
click at [607, 200] on div "But sometimes you need to explain a specific point from a source to demonstrate…" at bounding box center [596, 196] width 245 height 29
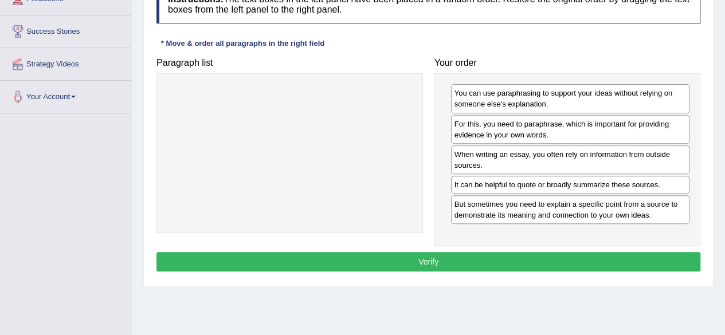
click at [557, 256] on button "Verify" at bounding box center [429, 261] width 544 height 19
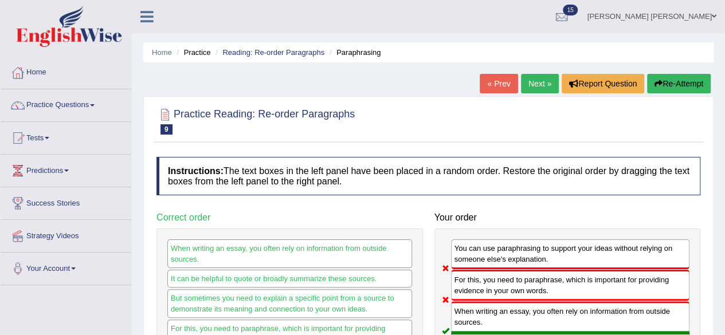
click at [540, 80] on link "Next »" at bounding box center [540, 83] width 38 height 19
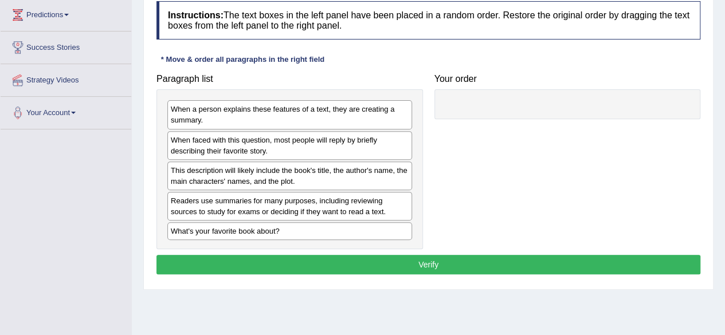
scroll to position [174, 0]
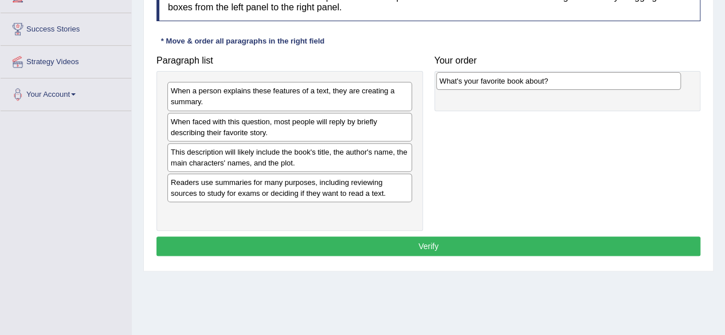
drag, startPoint x: 258, startPoint y: 214, endPoint x: 526, endPoint y: 79, distance: 300.2
click at [527, 81] on div "What's your favorite book about?" at bounding box center [558, 80] width 245 height 17
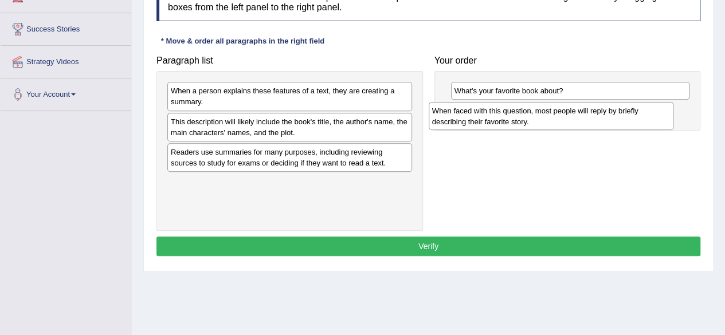
drag, startPoint x: 244, startPoint y: 129, endPoint x: 505, endPoint y: 119, distance: 261.6
click at [505, 119] on div "When faced with this question, most people will reply by briefly describing the…" at bounding box center [551, 116] width 245 height 29
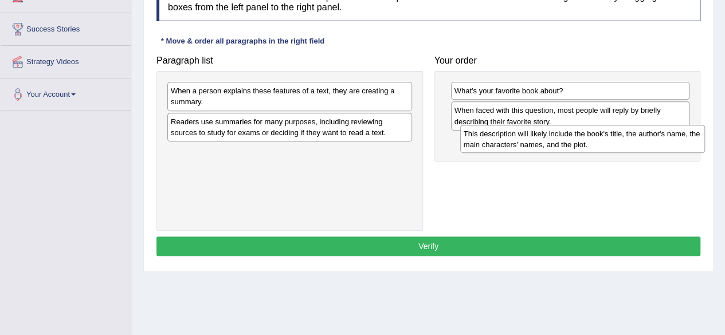
drag, startPoint x: 304, startPoint y: 135, endPoint x: 597, endPoint y: 147, distance: 293.2
click at [597, 147] on div "This description will likely include the book's title, the author's name, the m…" at bounding box center [582, 139] width 245 height 29
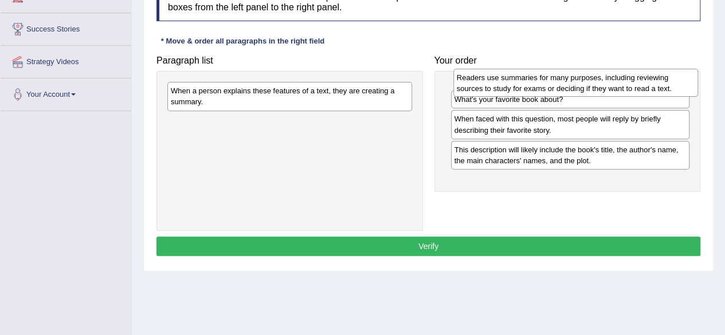
drag, startPoint x: 287, startPoint y: 129, endPoint x: 573, endPoint y: 85, distance: 289.4
click at [573, 85] on div "Readers use summaries for many purposes, including reviewing sources to study f…" at bounding box center [576, 83] width 245 height 29
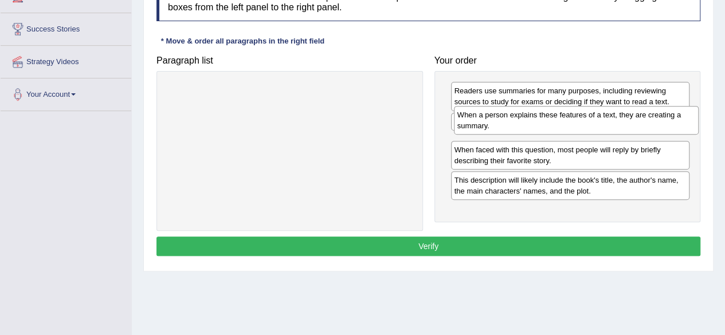
drag, startPoint x: 347, startPoint y: 103, endPoint x: 634, endPoint y: 123, distance: 287.4
click at [634, 123] on div "When a person explains these features of a text, they are creating a summary." at bounding box center [576, 120] width 245 height 29
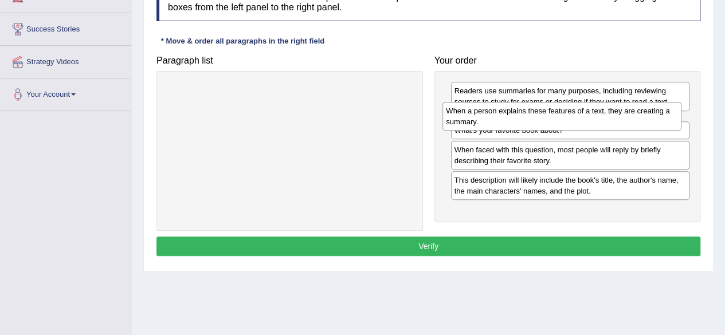
drag, startPoint x: 581, startPoint y: 149, endPoint x: 573, endPoint y: 116, distance: 33.7
click at [573, 119] on div "When a person explains these features of a text, they are creating a summary." at bounding box center [562, 116] width 239 height 29
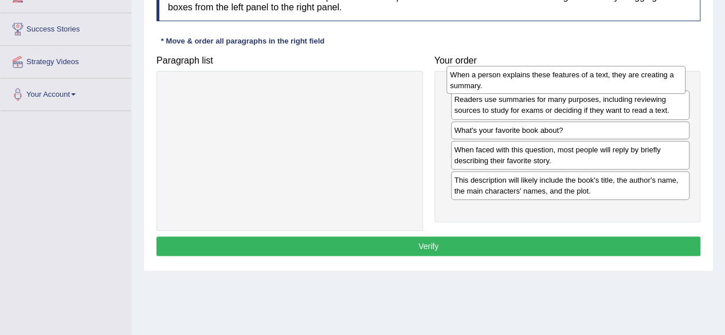
drag, startPoint x: 540, startPoint y: 121, endPoint x: 535, endPoint y: 75, distance: 46.6
click at [535, 75] on div "When a person explains these features of a text, they are creating a summary." at bounding box center [566, 80] width 239 height 29
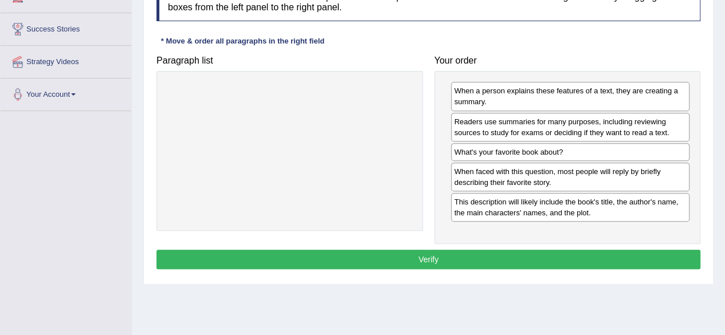
click at [511, 256] on button "Verify" at bounding box center [429, 259] width 544 height 19
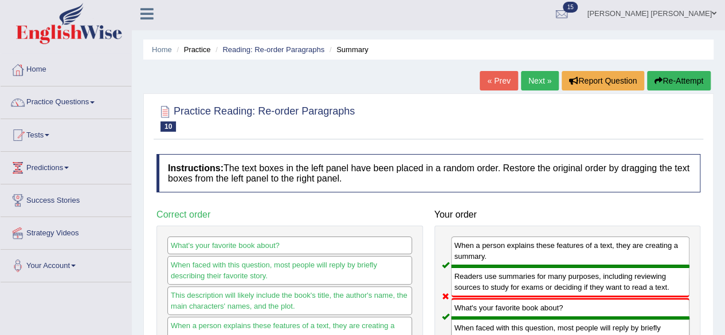
scroll to position [2, 0]
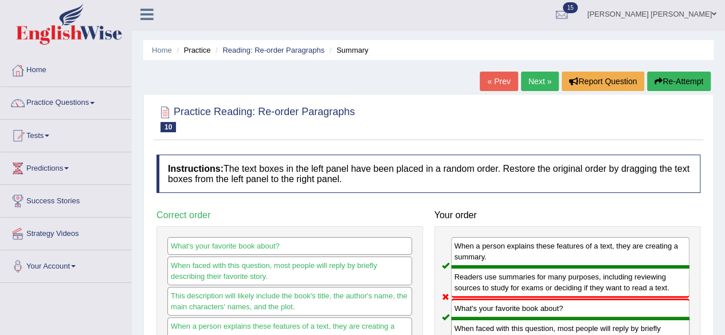
click at [534, 79] on link "Next »" at bounding box center [540, 81] width 38 height 19
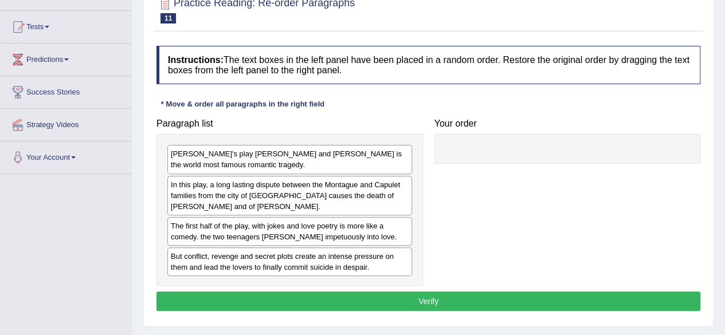
scroll to position [115, 0]
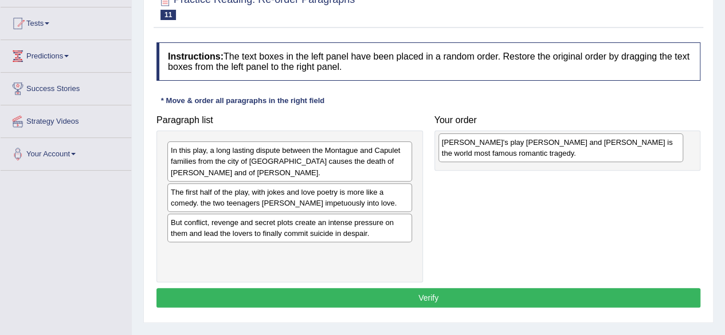
drag, startPoint x: 298, startPoint y: 155, endPoint x: 569, endPoint y: 147, distance: 271.3
click at [569, 147] on div "Shakespeare's play Romeo and Juliet is the world most famous romantic tragedy." at bounding box center [561, 148] width 245 height 29
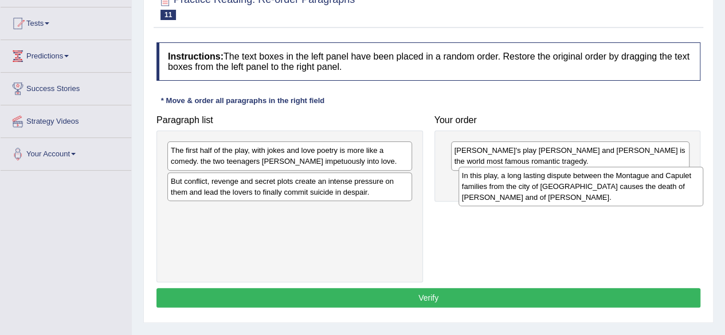
drag, startPoint x: 280, startPoint y: 160, endPoint x: 572, endPoint y: 185, distance: 292.3
click at [572, 185] on div "In this play, a long lasting dispute between the Montague and Capulet families …" at bounding box center [581, 187] width 245 height 40
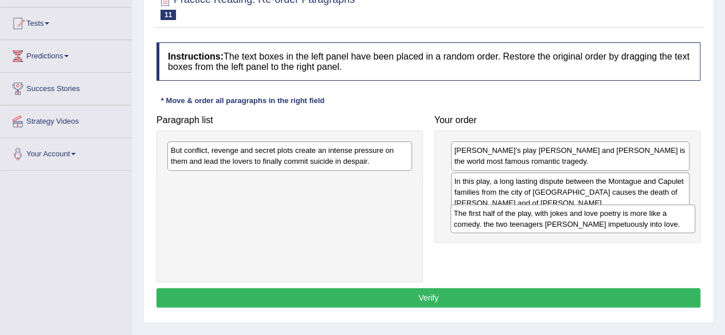
drag, startPoint x: 311, startPoint y: 162, endPoint x: 594, endPoint y: 225, distance: 290.2
click at [594, 225] on div "The first half of the play, with jokes and love poetry is more like a comedy. t…" at bounding box center [573, 219] width 245 height 29
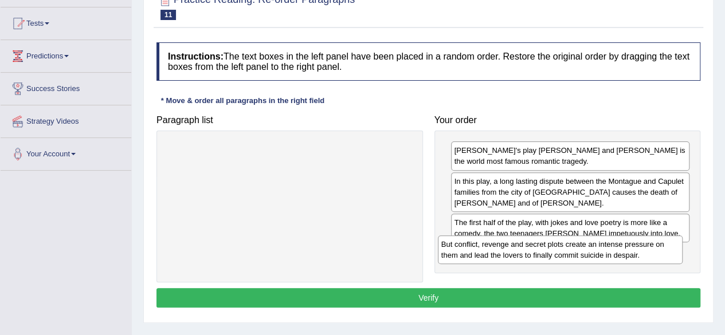
drag, startPoint x: 290, startPoint y: 158, endPoint x: 560, endPoint y: 252, distance: 286.5
click at [560, 252] on div "But conflict, revenge and secret plots create an intense pressure on them and l…" at bounding box center [560, 250] width 245 height 29
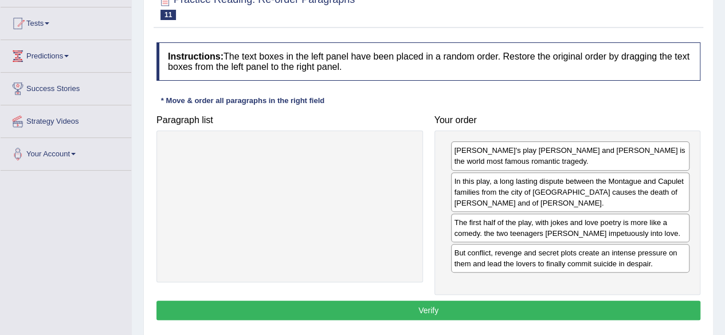
click at [367, 308] on button "Verify" at bounding box center [429, 310] width 544 height 19
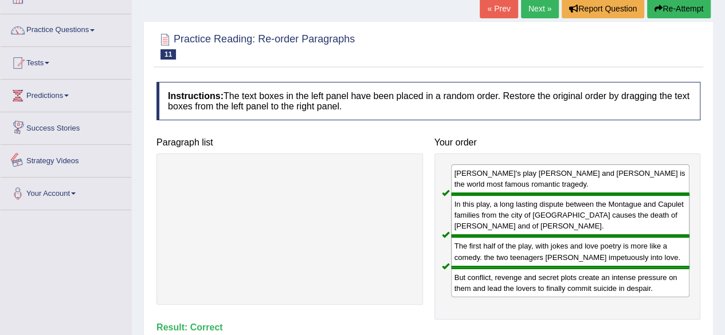
scroll to position [57, 0]
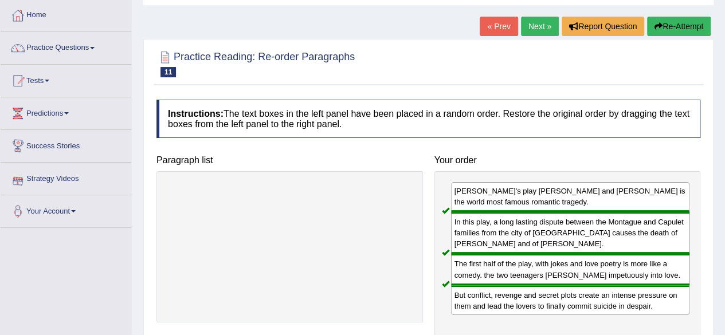
click at [541, 26] on link "Next »" at bounding box center [540, 26] width 38 height 19
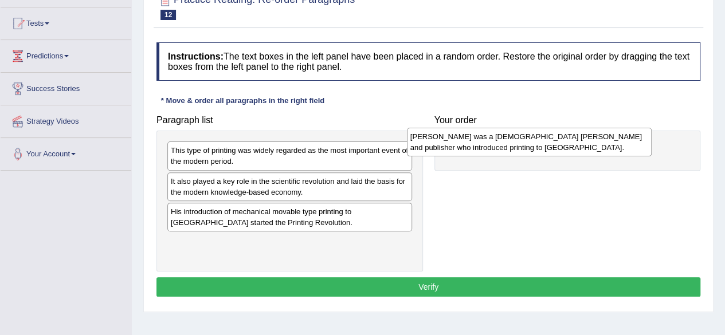
drag, startPoint x: 307, startPoint y: 159, endPoint x: 547, endPoint y: 145, distance: 240.0
click at [547, 145] on div "[PERSON_NAME] was a [DEMOGRAPHIC_DATA] [PERSON_NAME] and publisher who introduc…" at bounding box center [529, 142] width 245 height 29
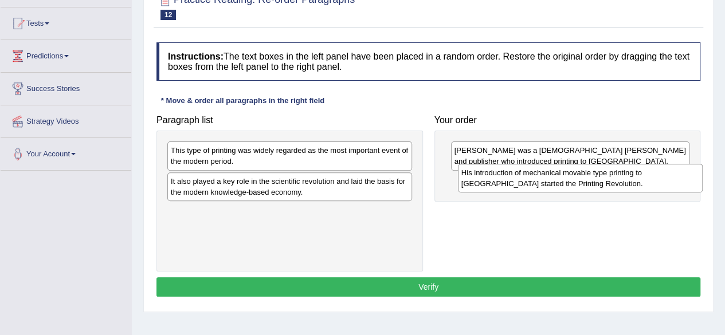
drag, startPoint x: 254, startPoint y: 214, endPoint x: 542, endPoint y: 178, distance: 290.1
click at [542, 178] on div "His introduction of mechanical movable type printing to [GEOGRAPHIC_DATA] start…" at bounding box center [580, 178] width 245 height 29
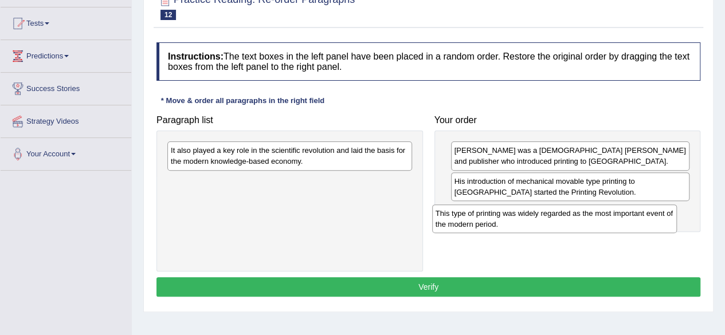
drag, startPoint x: 286, startPoint y: 153, endPoint x: 565, endPoint y: 204, distance: 283.7
click at [565, 205] on div "This type of printing was widely regarded as the most important event of the mo…" at bounding box center [554, 219] width 245 height 29
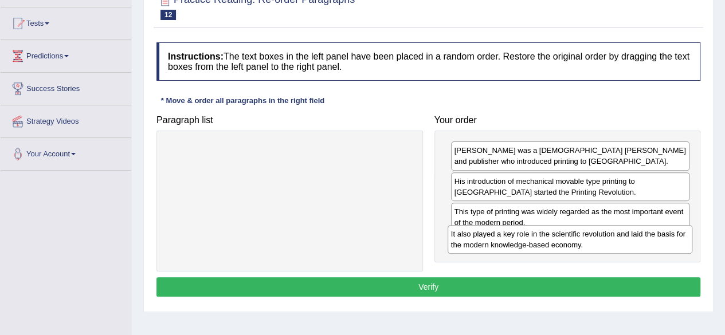
drag, startPoint x: 399, startPoint y: 159, endPoint x: 679, endPoint y: 242, distance: 292.4
click at [679, 242] on div "It also played a key role in the scientific revolution and laid the basis for t…" at bounding box center [570, 239] width 245 height 29
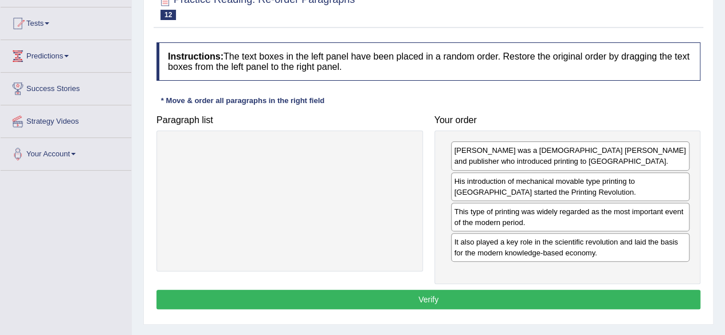
click at [515, 293] on button "Verify" at bounding box center [429, 299] width 544 height 19
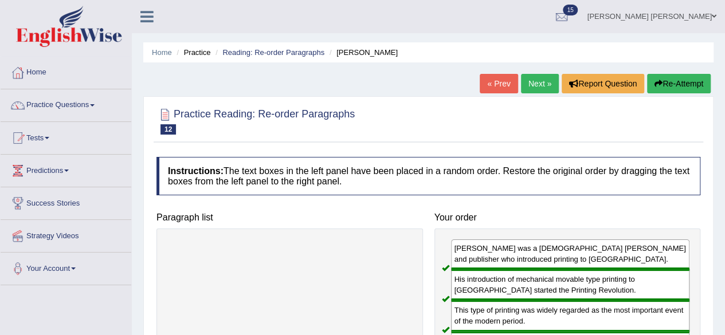
click at [534, 79] on link "Next »" at bounding box center [540, 83] width 38 height 19
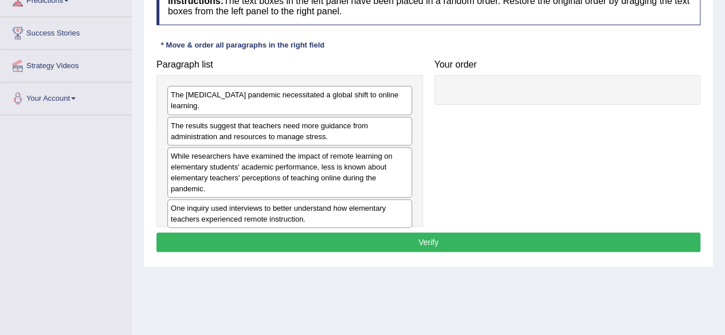
scroll to position [172, 0]
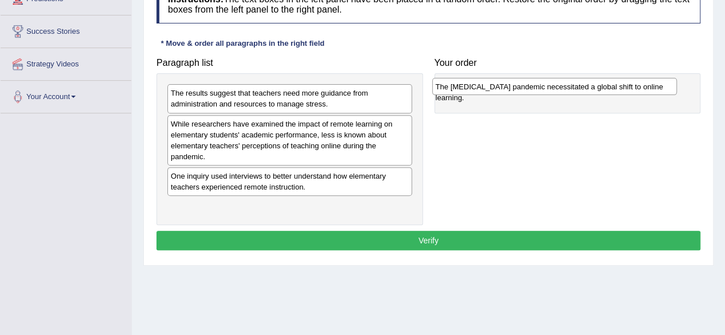
drag, startPoint x: 391, startPoint y: 96, endPoint x: 651, endPoint y: 87, distance: 260.5
click at [656, 89] on div "The [MEDICAL_DATA] pandemic necessitated a global shift to online learning." at bounding box center [554, 86] width 245 height 17
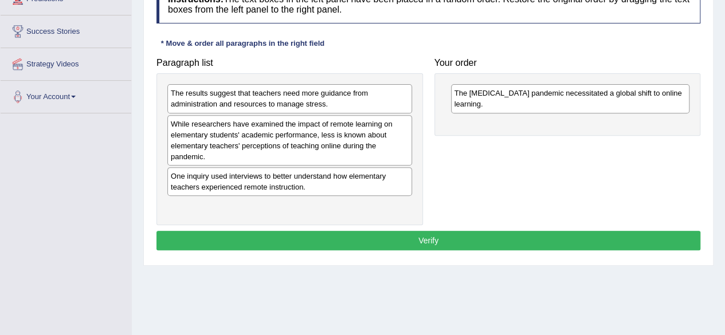
drag, startPoint x: 296, startPoint y: 194, endPoint x: 291, endPoint y: 202, distance: 9.1
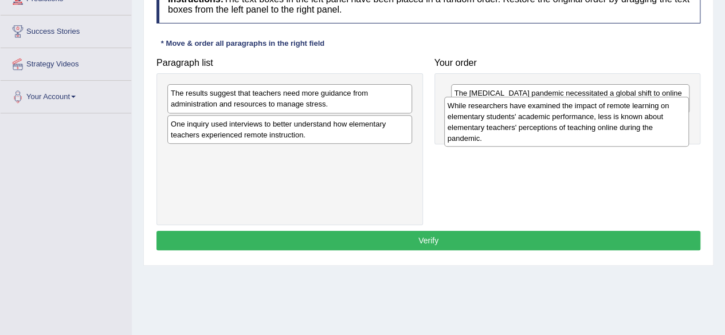
drag, startPoint x: 324, startPoint y: 137, endPoint x: 601, endPoint y: 119, distance: 277.5
click at [601, 119] on div "While researchers have examined the impact of remote learning on elementary stu…" at bounding box center [566, 122] width 245 height 50
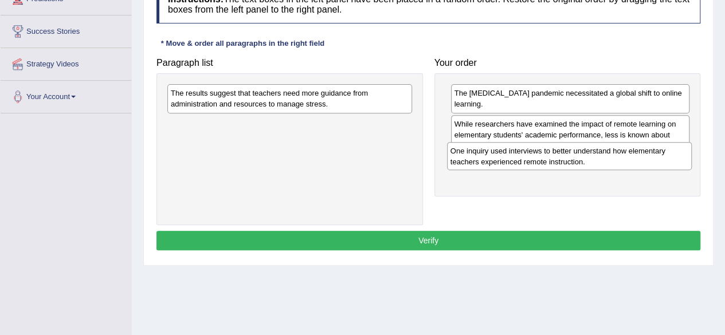
drag, startPoint x: 288, startPoint y: 132, endPoint x: 564, endPoint y: 161, distance: 277.8
click at [564, 161] on div "One inquiry used interviews to better understand how elementary teachers experi…" at bounding box center [569, 156] width 245 height 29
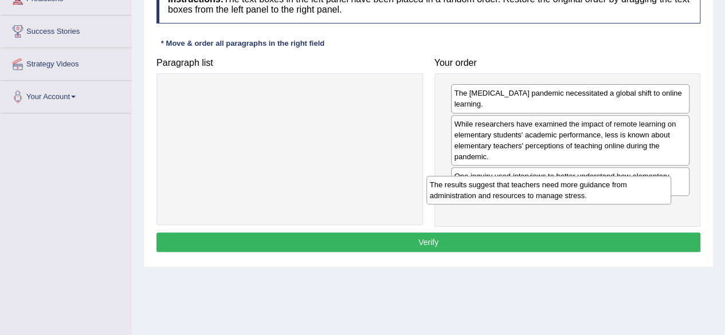
drag, startPoint x: 338, startPoint y: 100, endPoint x: 601, endPoint y: 191, distance: 278.5
click at [601, 191] on div "The results suggest that teachers need more guidance from administration and re…" at bounding box center [549, 190] width 245 height 29
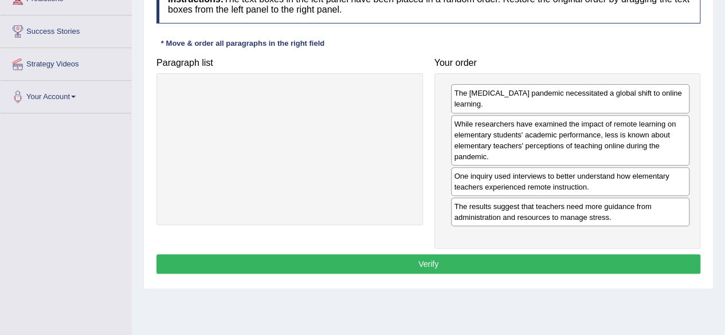
click at [519, 257] on button "Verify" at bounding box center [429, 264] width 544 height 19
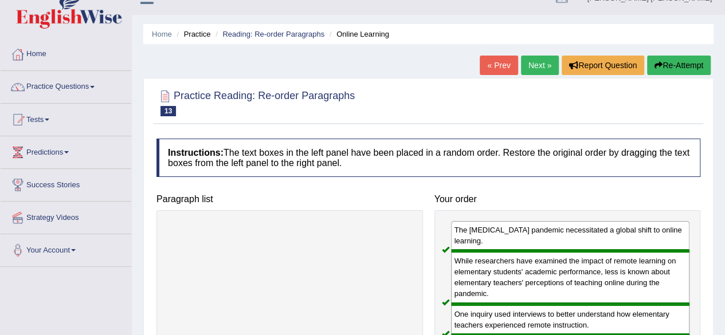
scroll to position [0, 0]
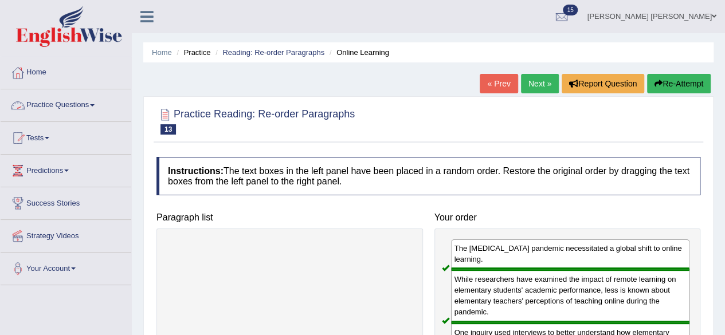
click at [97, 107] on link "Practice Questions" at bounding box center [66, 103] width 131 height 29
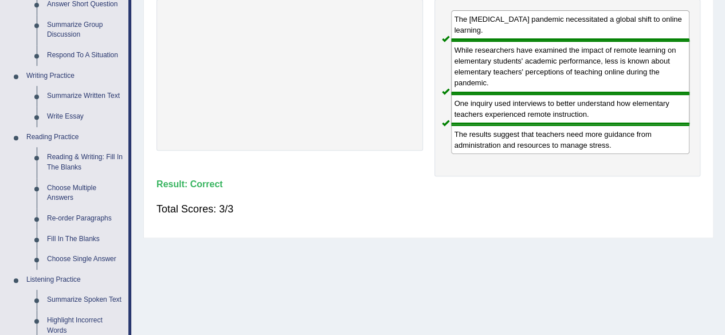
scroll to position [57, 0]
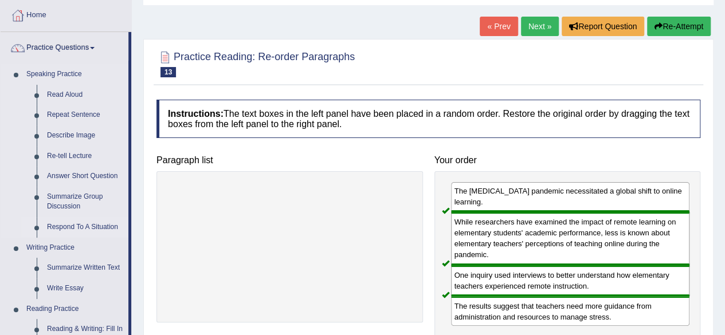
click at [103, 224] on link "Respond To A Situation" at bounding box center [85, 227] width 87 height 21
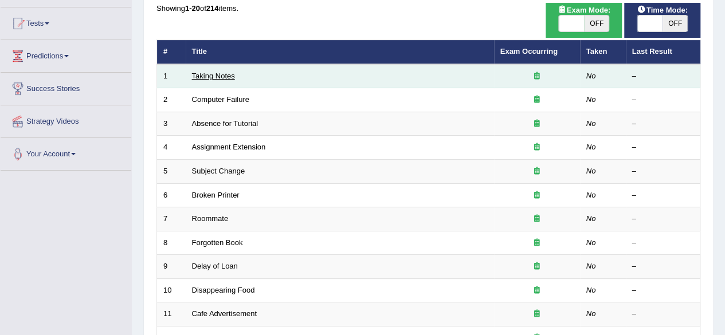
click at [227, 79] on link "Taking Notes" at bounding box center [213, 76] width 43 height 9
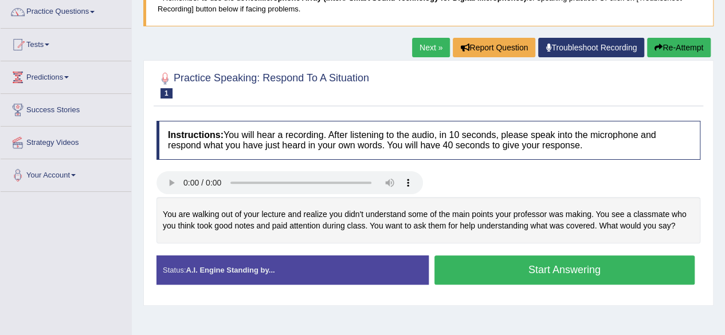
scroll to position [229, 0]
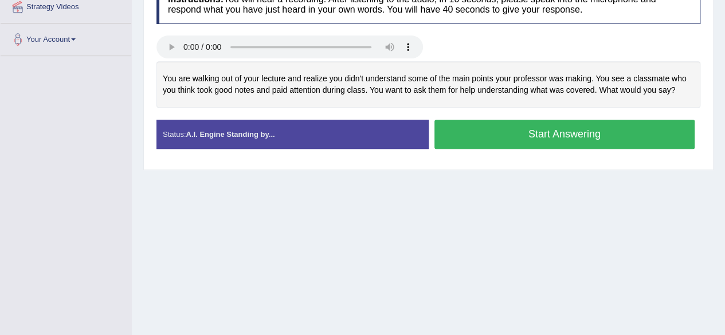
click at [553, 130] on button "Start Answering" at bounding box center [565, 134] width 261 height 29
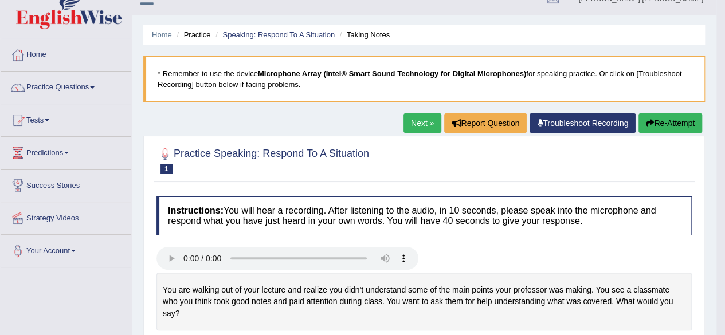
scroll to position [0, 0]
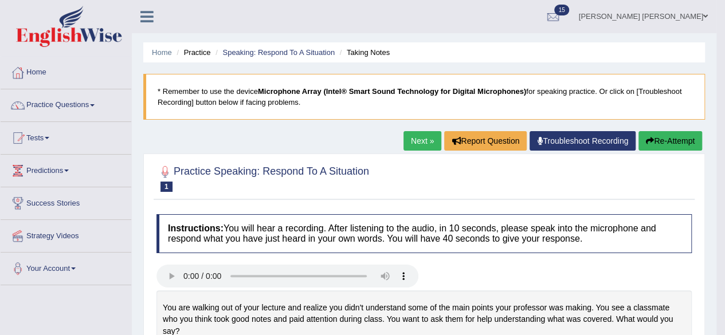
click at [414, 143] on link "Next »" at bounding box center [423, 140] width 38 height 19
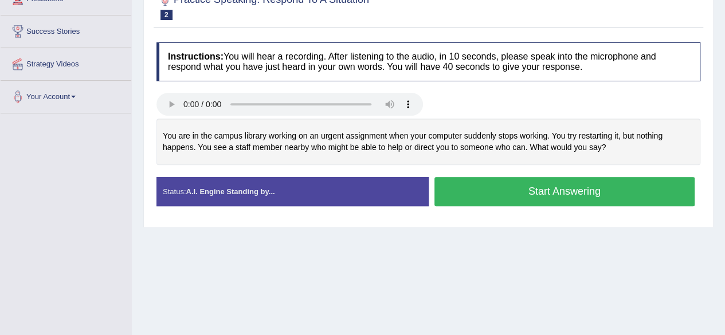
click at [561, 193] on button "Start Answering" at bounding box center [565, 191] width 261 height 29
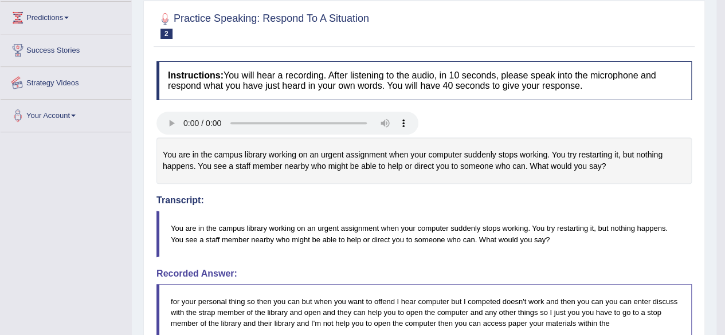
scroll to position [154, 0]
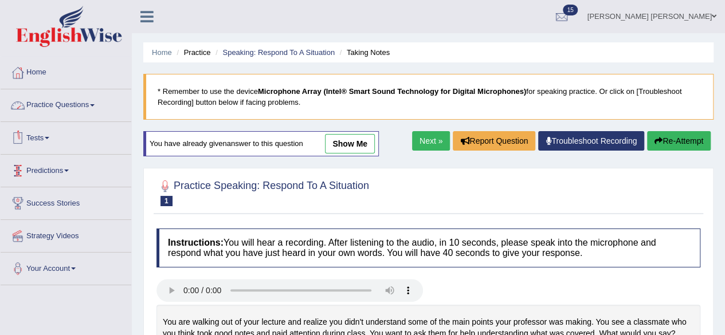
click at [89, 107] on link "Practice Questions" at bounding box center [66, 103] width 131 height 29
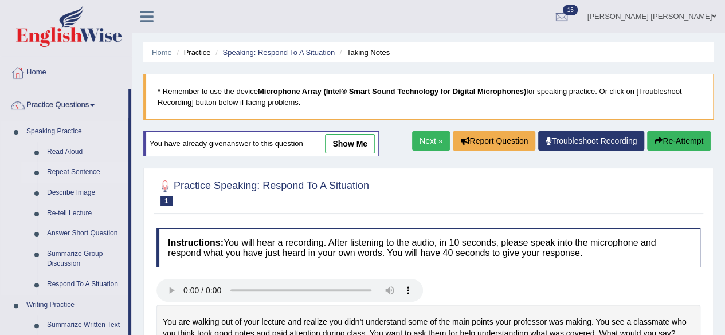
click at [84, 165] on link "Repeat Sentence" at bounding box center [85, 172] width 87 height 21
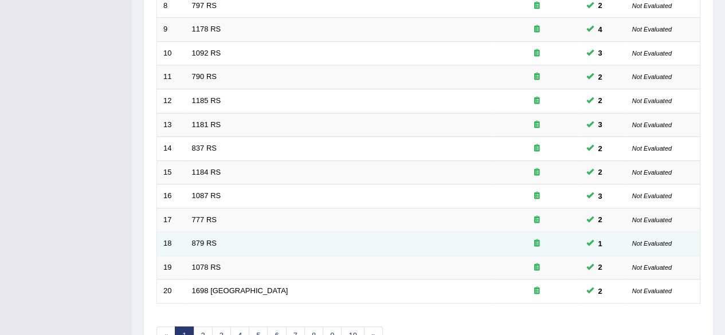
scroll to position [418, 0]
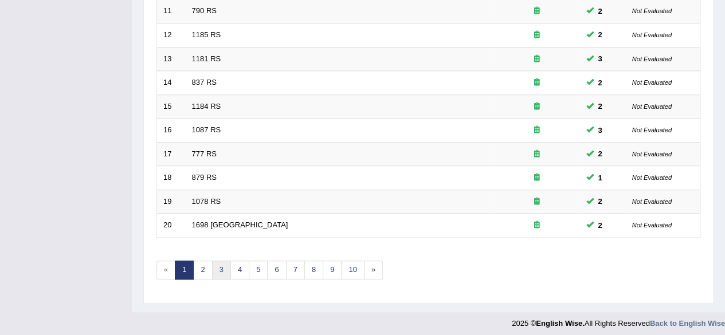
click at [212, 263] on link "3" at bounding box center [221, 270] width 19 height 19
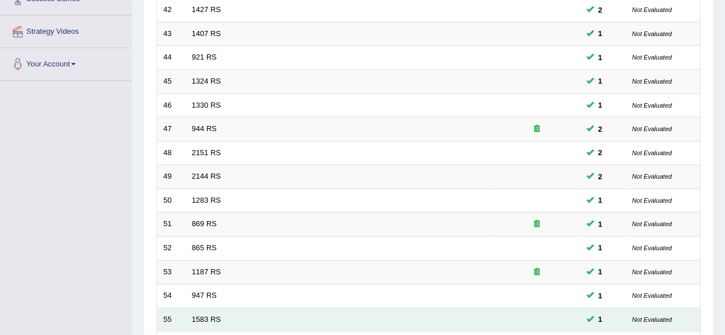
scroll to position [287, 0]
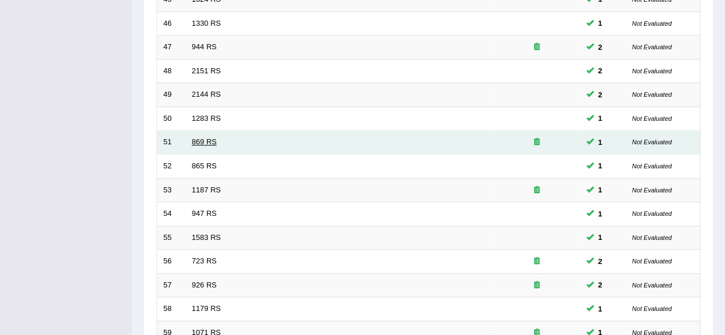
click at [207, 143] on link "869 RS" at bounding box center [204, 142] width 25 height 9
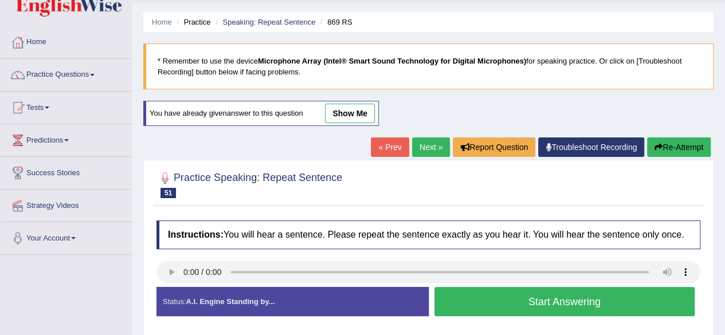
scroll to position [229, 0]
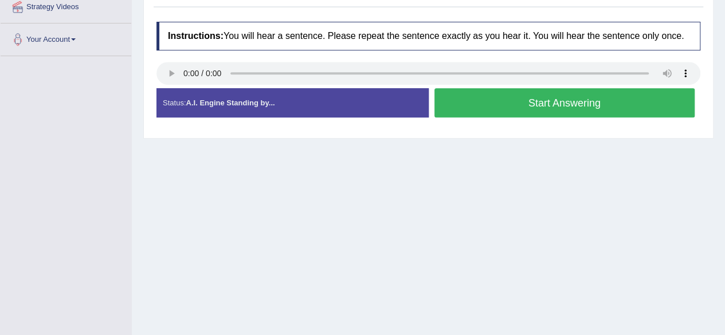
click at [477, 98] on button "Start Answering" at bounding box center [565, 102] width 261 height 29
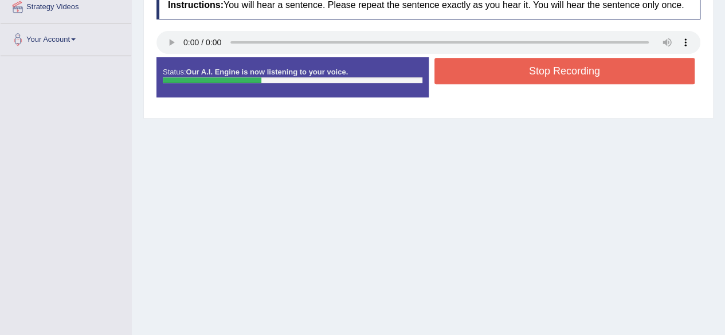
click at [492, 69] on button "Stop Recording" at bounding box center [565, 71] width 261 height 26
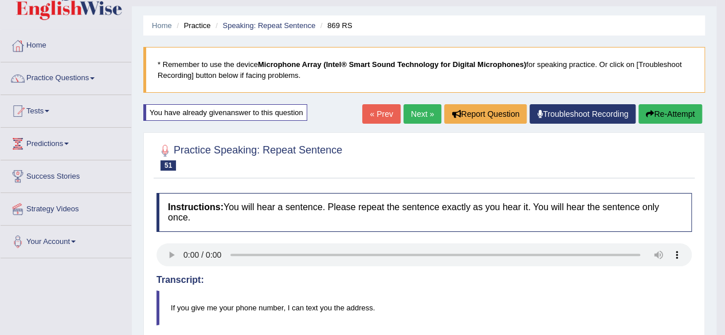
scroll to position [0, 0]
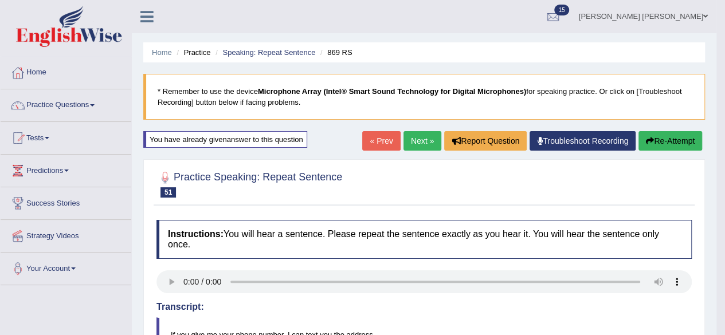
click at [381, 142] on link "« Prev" at bounding box center [381, 140] width 38 height 19
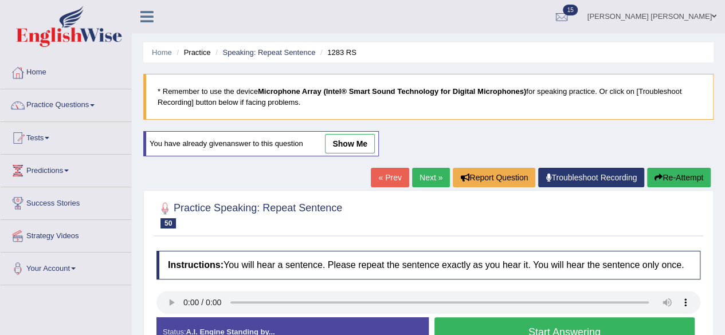
click at [421, 177] on link "Next »" at bounding box center [431, 177] width 38 height 19
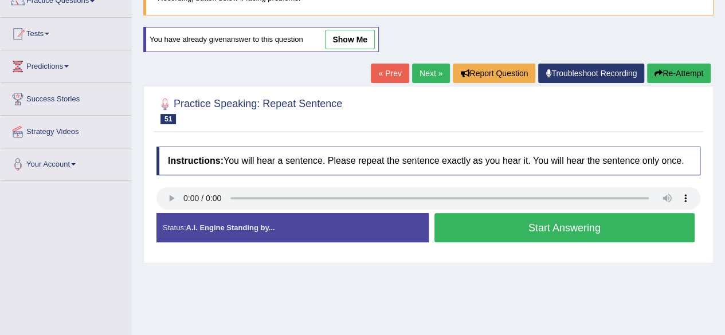
scroll to position [115, 0]
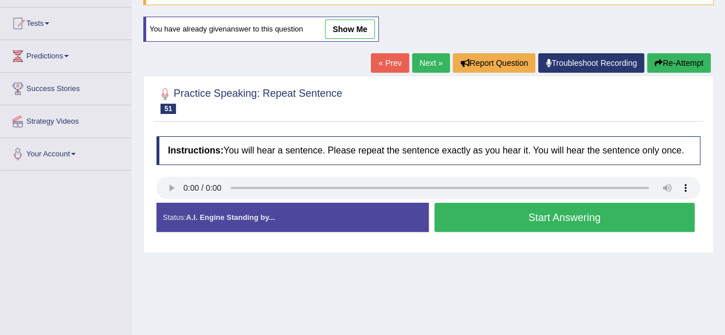
click at [469, 210] on button "Start Answering" at bounding box center [565, 217] width 261 height 29
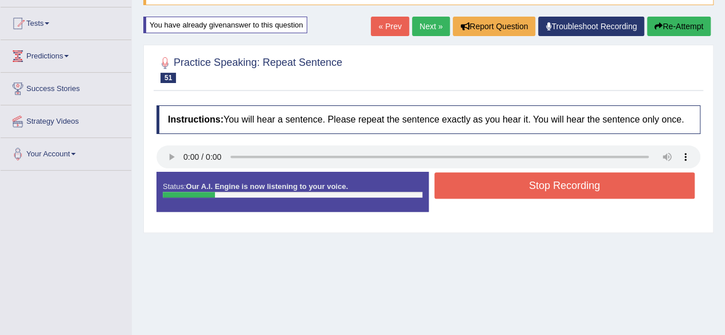
drag, startPoint x: 389, startPoint y: 11, endPoint x: 383, endPoint y: 18, distance: 8.5
click at [386, 15] on div "Home Practice Speaking: Repeat Sentence 869 RS * Remember to use the device Mic…" at bounding box center [428, 171] width 593 height 573
click at [382, 20] on link "« Prev" at bounding box center [390, 26] width 38 height 19
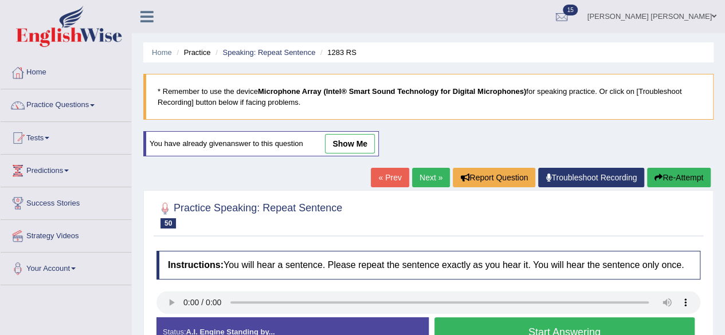
click at [417, 178] on link "Next »" at bounding box center [431, 177] width 38 height 19
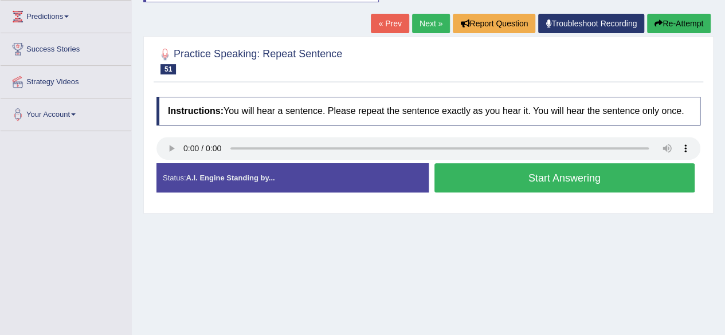
scroll to position [172, 0]
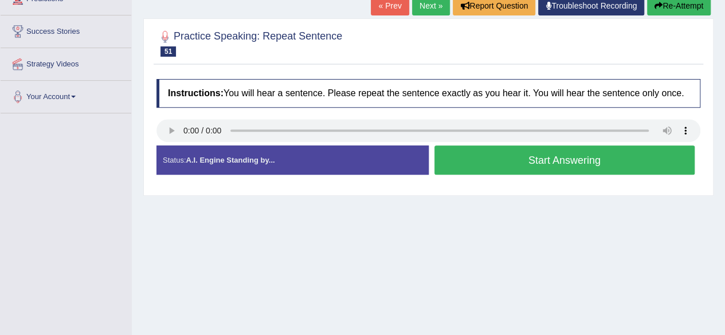
click at [502, 154] on button "Start Answering" at bounding box center [565, 160] width 261 height 29
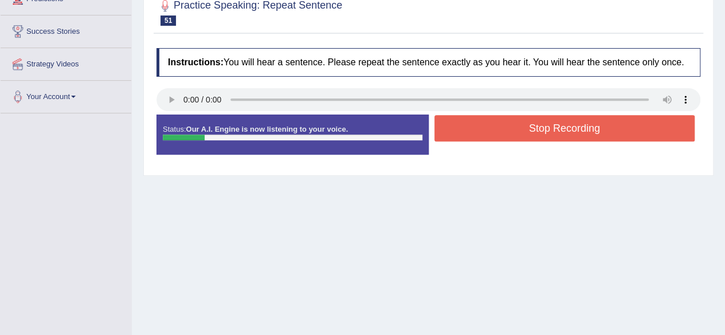
click at [491, 124] on button "Stop Recording" at bounding box center [565, 128] width 261 height 26
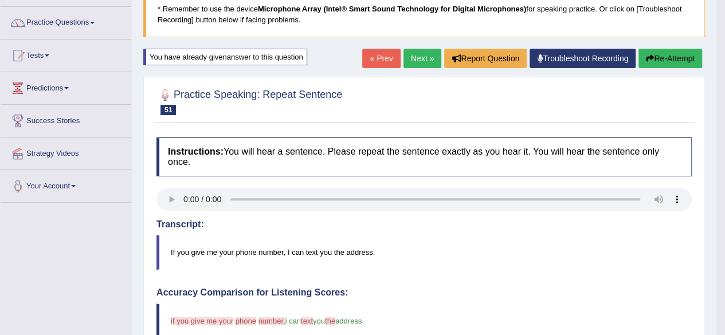
scroll to position [0, 0]
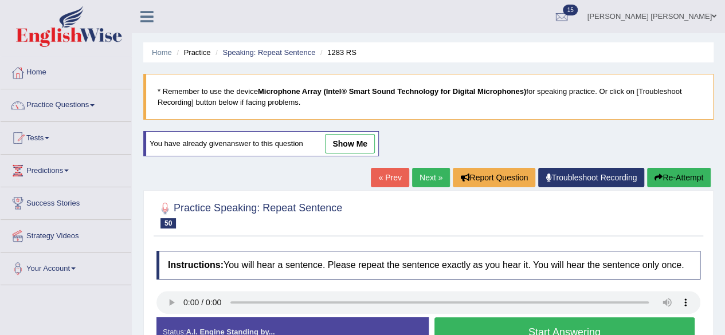
click at [423, 181] on link "Next »" at bounding box center [431, 177] width 38 height 19
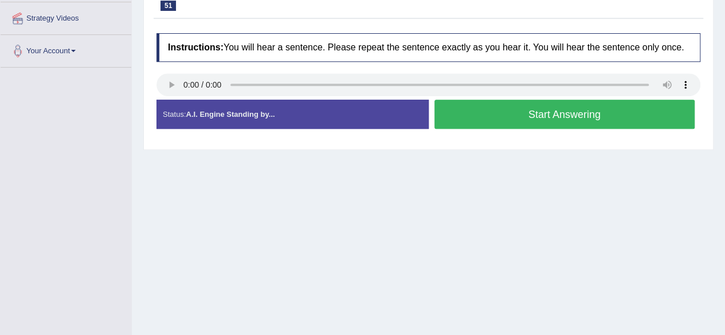
scroll to position [229, 0]
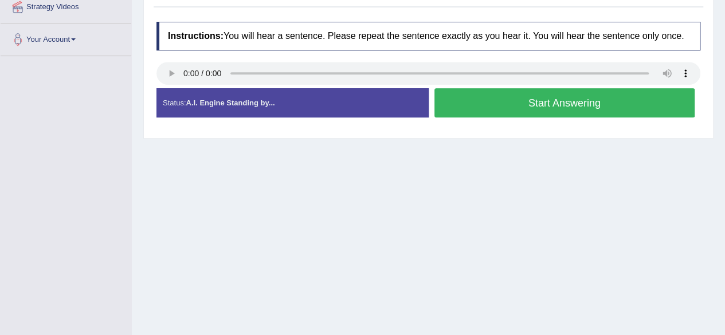
click at [459, 105] on button "Start Answering" at bounding box center [565, 102] width 261 height 29
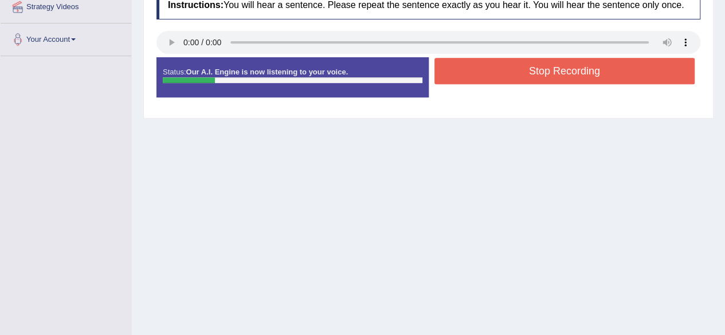
click at [479, 72] on button "Stop Recording" at bounding box center [565, 71] width 261 height 26
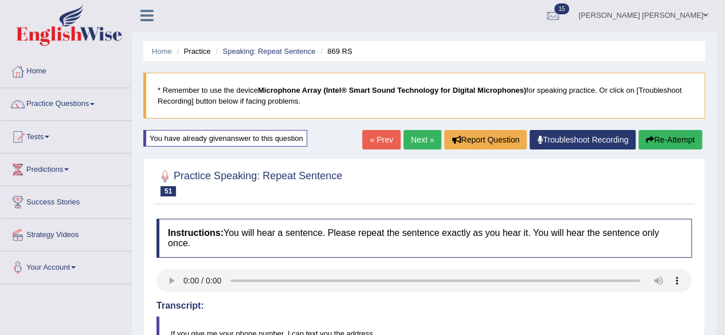
scroll to position [0, 0]
